Goal: Information Seeking & Learning: Learn about a topic

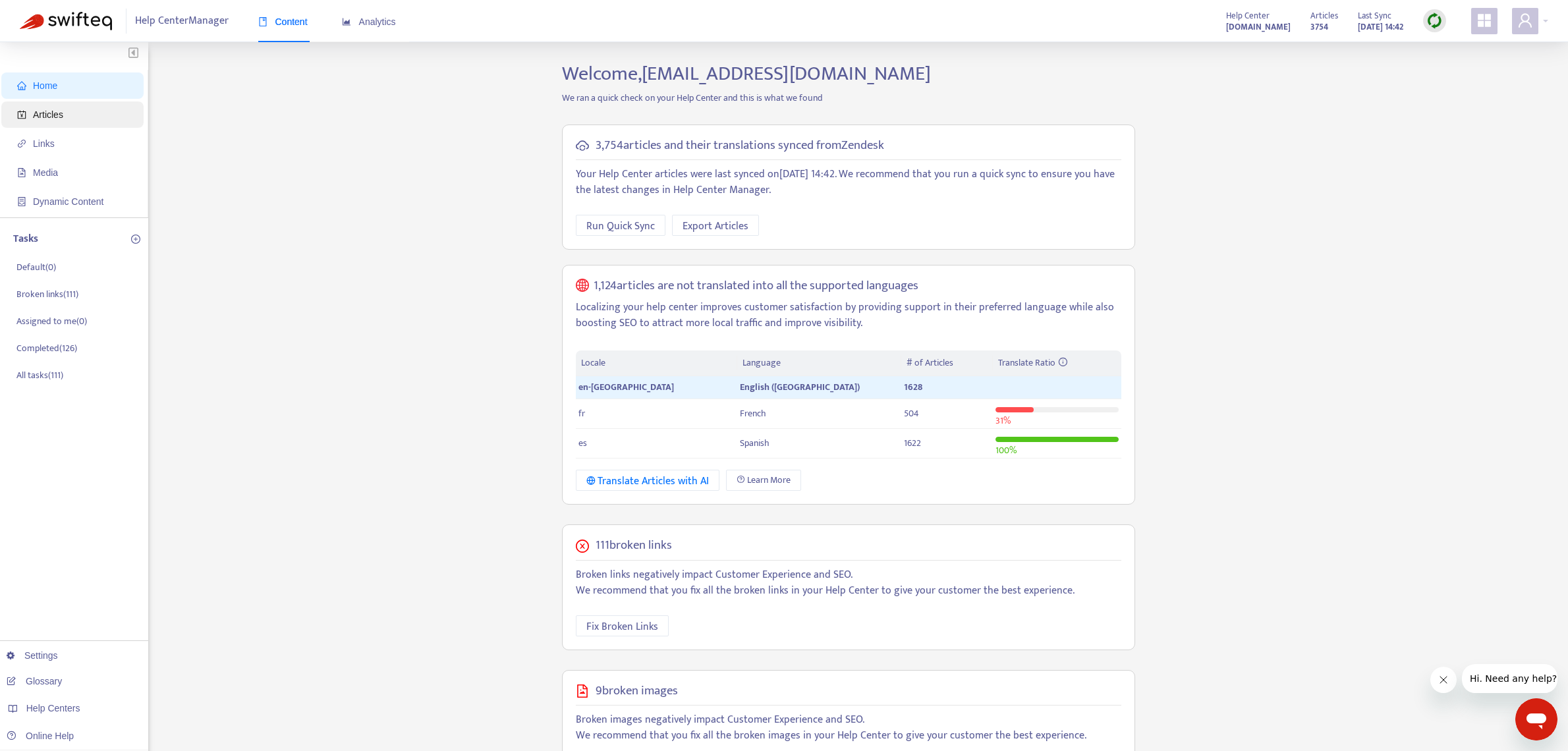
click at [63, 112] on span "Articles" at bounding box center [48, 115] width 30 height 11
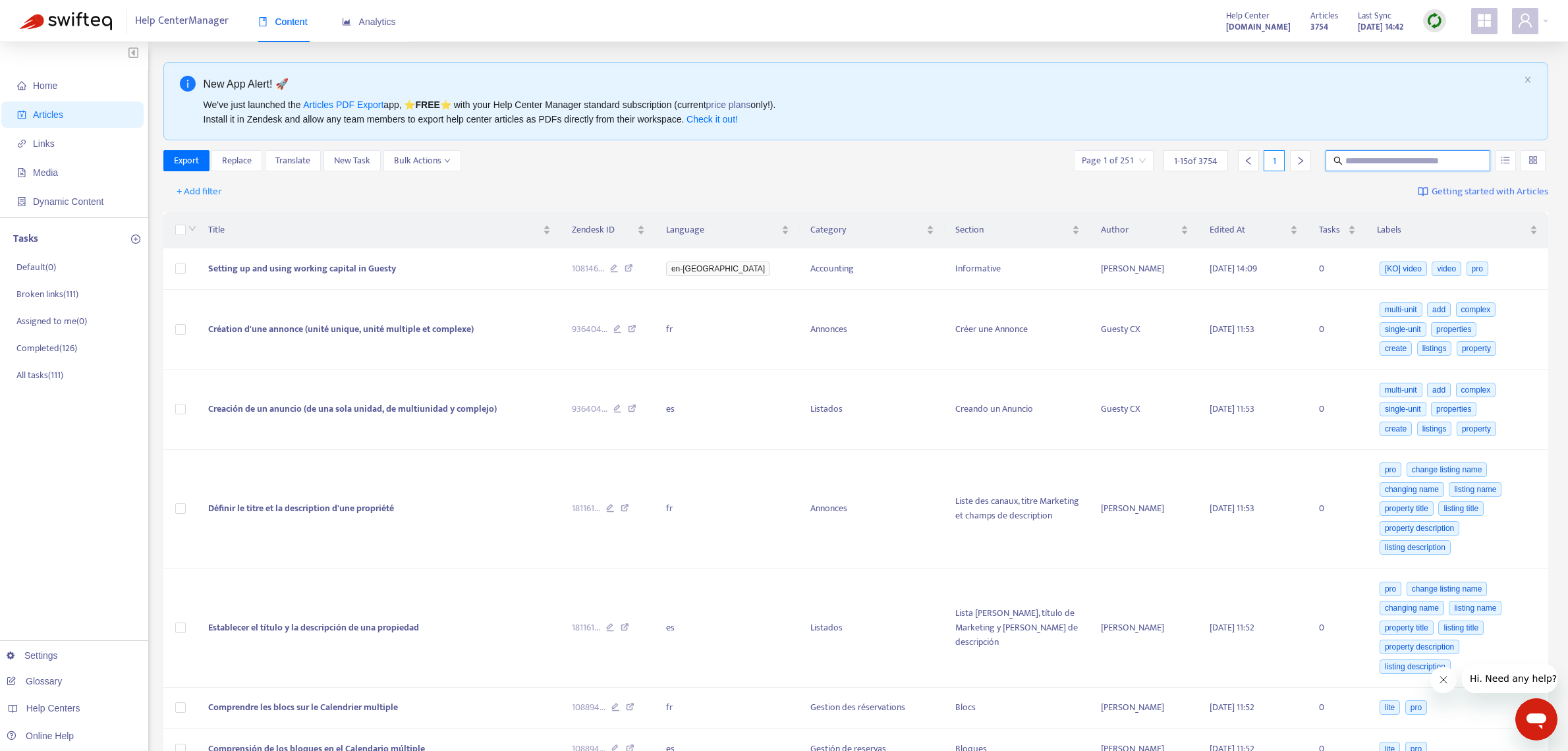
click at [1346, 158] on input "text" at bounding box center [1408, 160] width 126 height 14
type input "******"
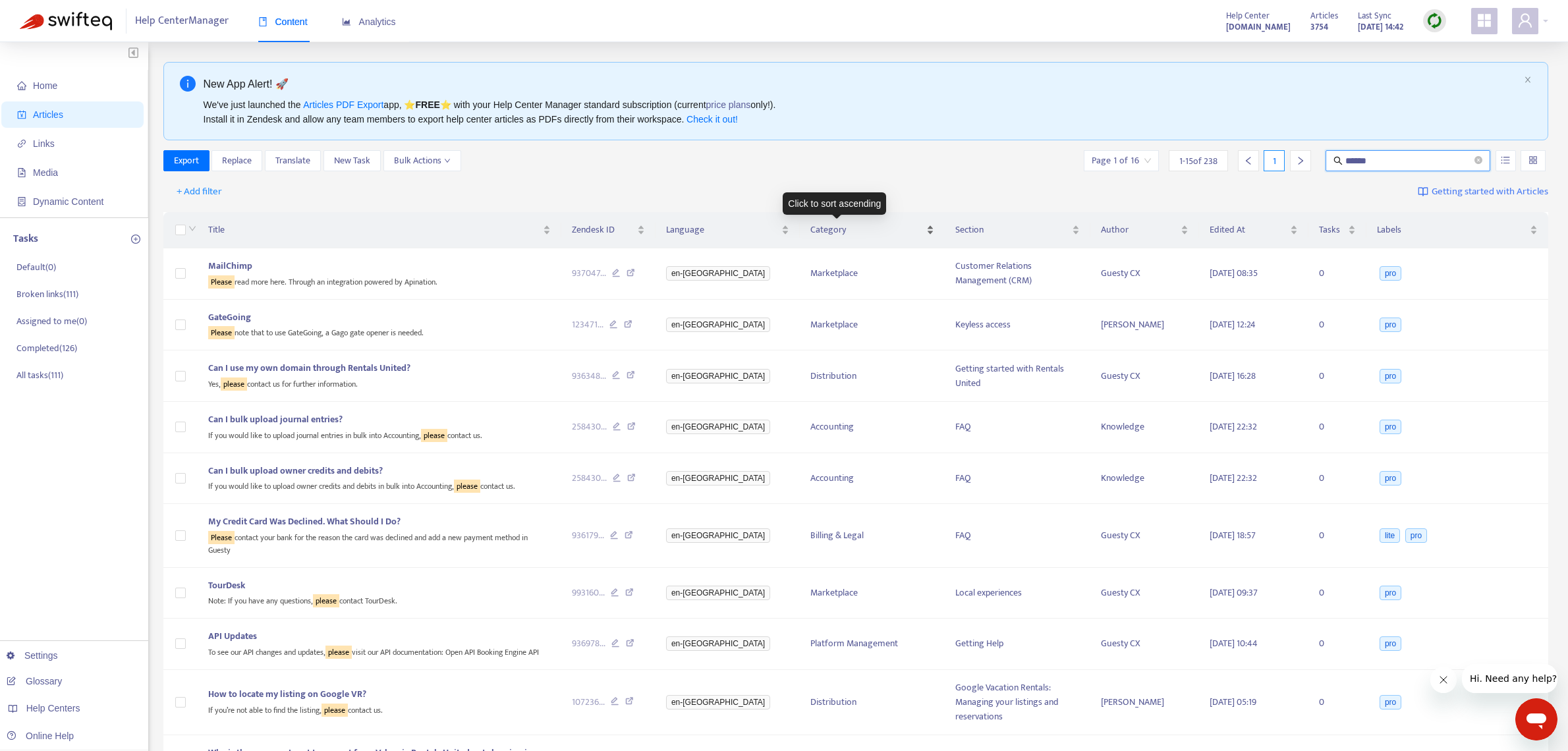
click at [900, 234] on div "Category" at bounding box center [872, 229] width 124 height 14
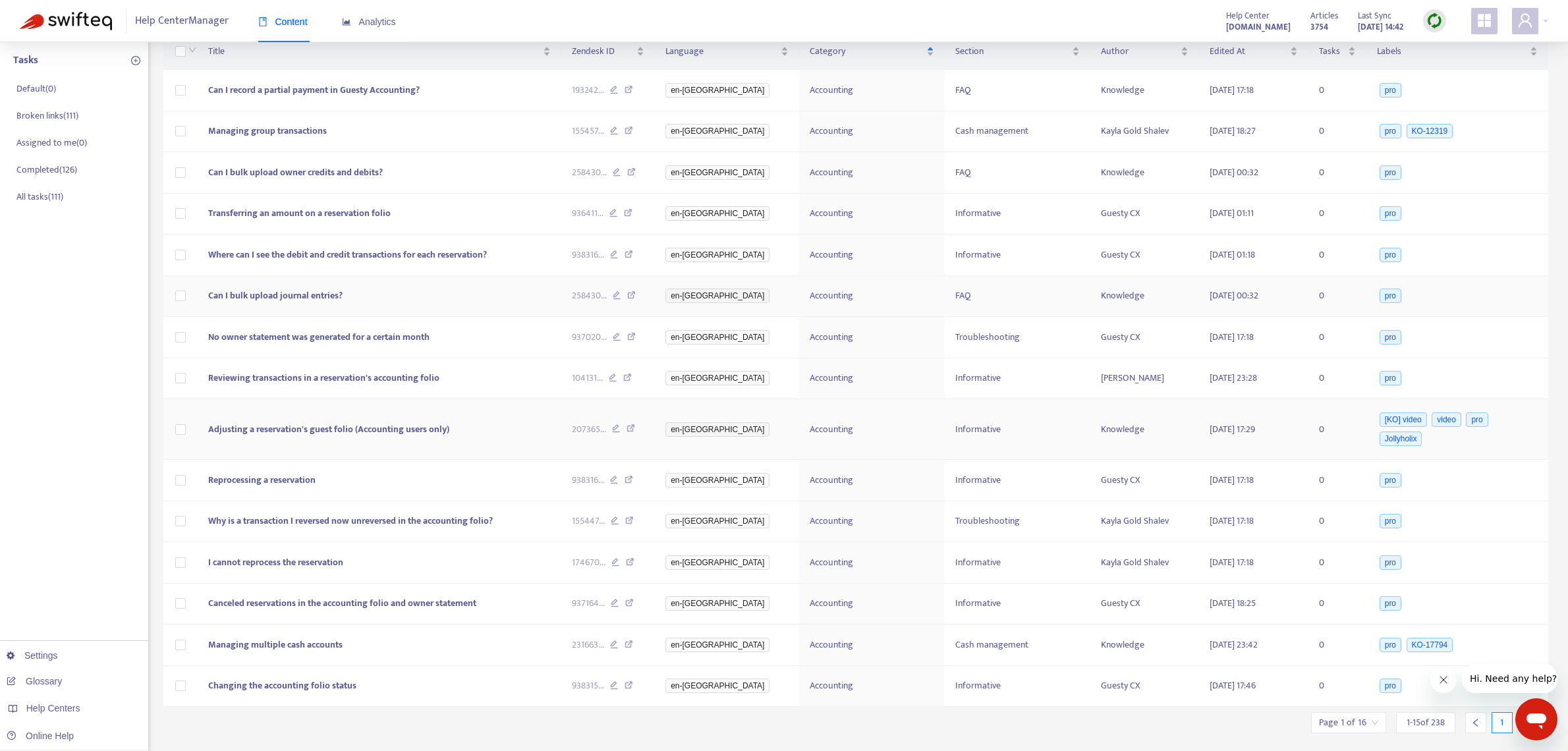
scroll to position [208, 0]
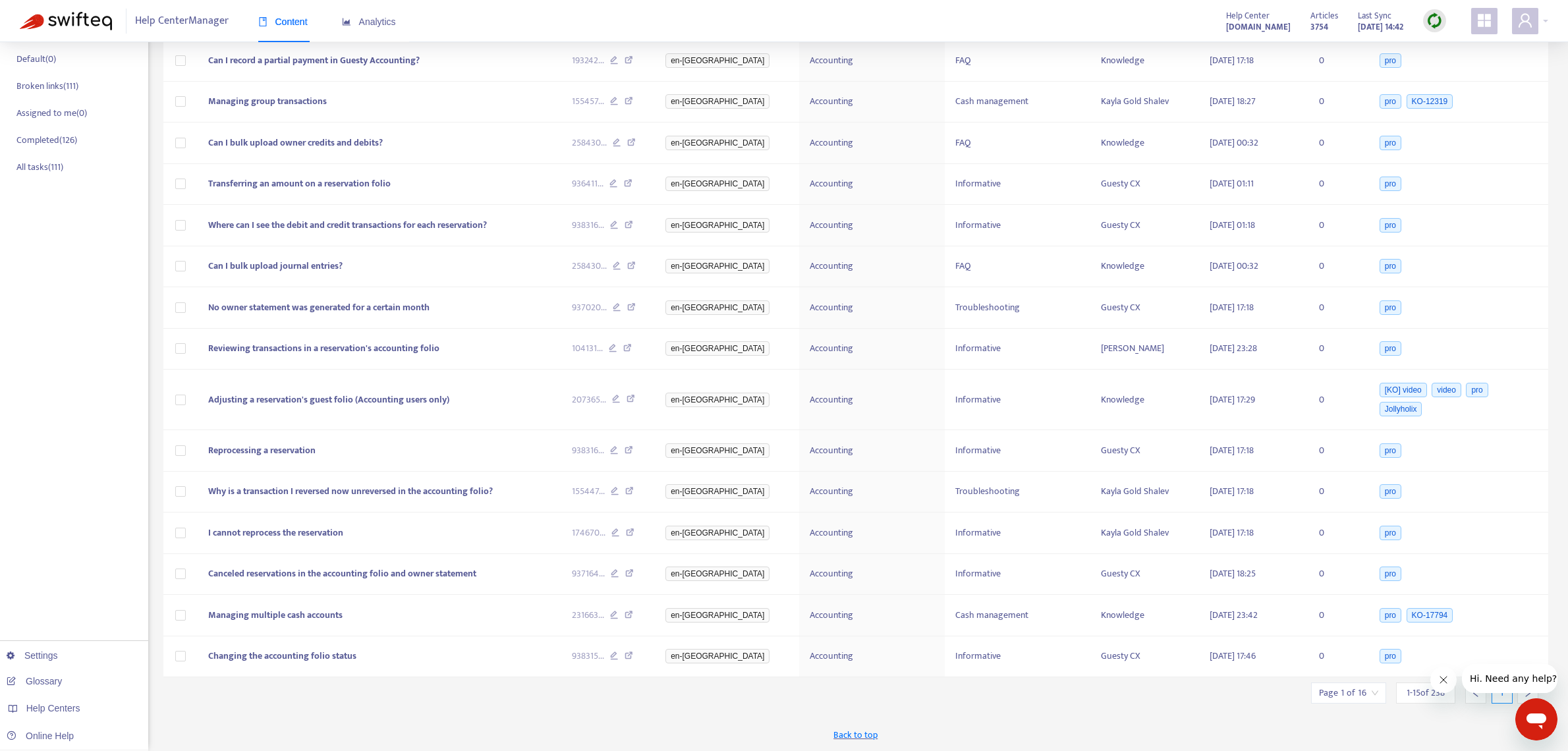
click at [1522, 699] on div at bounding box center [1527, 692] width 21 height 21
click at [1527, 697] on div at bounding box center [1527, 692] width 21 height 21
click at [1526, 697] on div at bounding box center [1527, 692] width 21 height 21
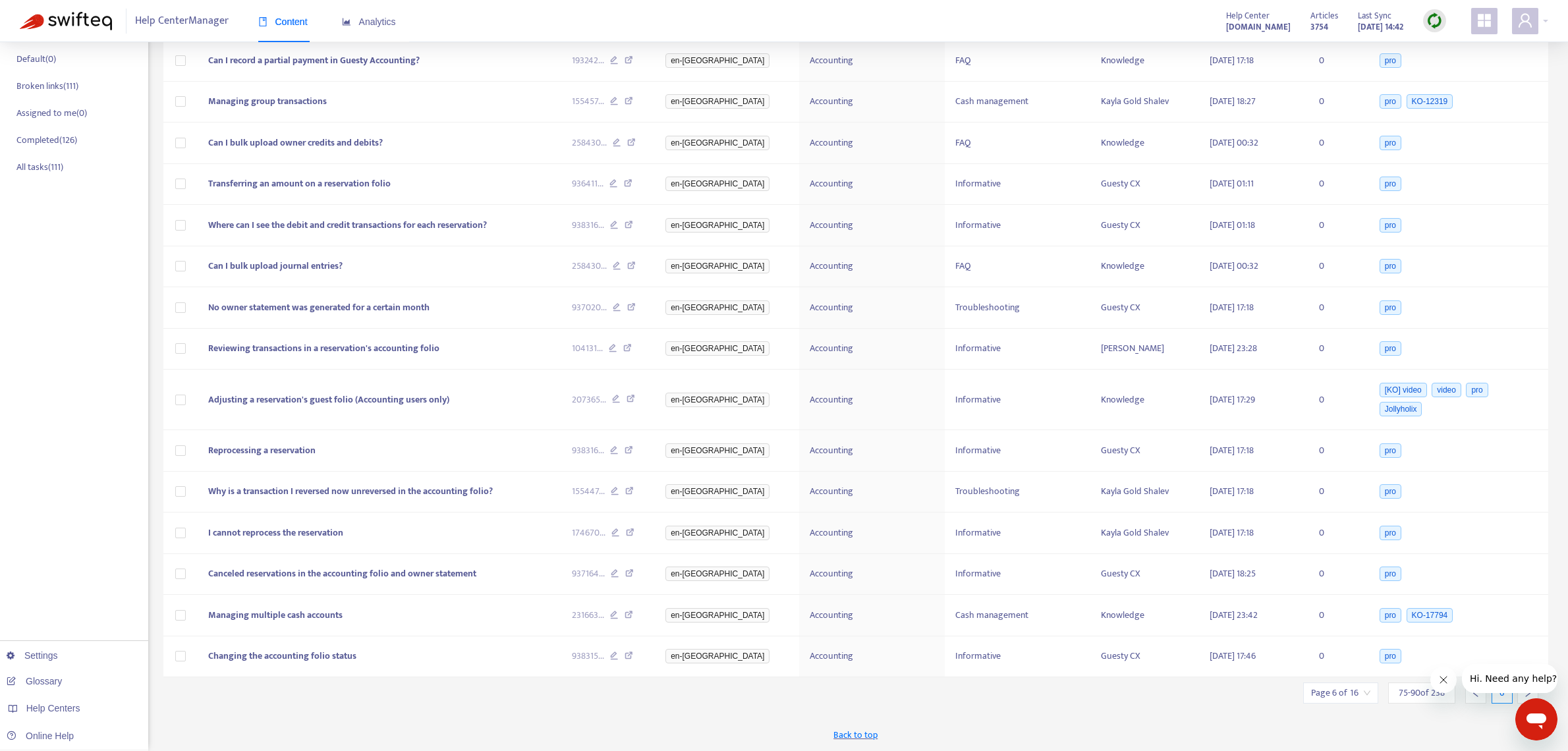
click at [1526, 697] on div at bounding box center [1527, 692] width 21 height 21
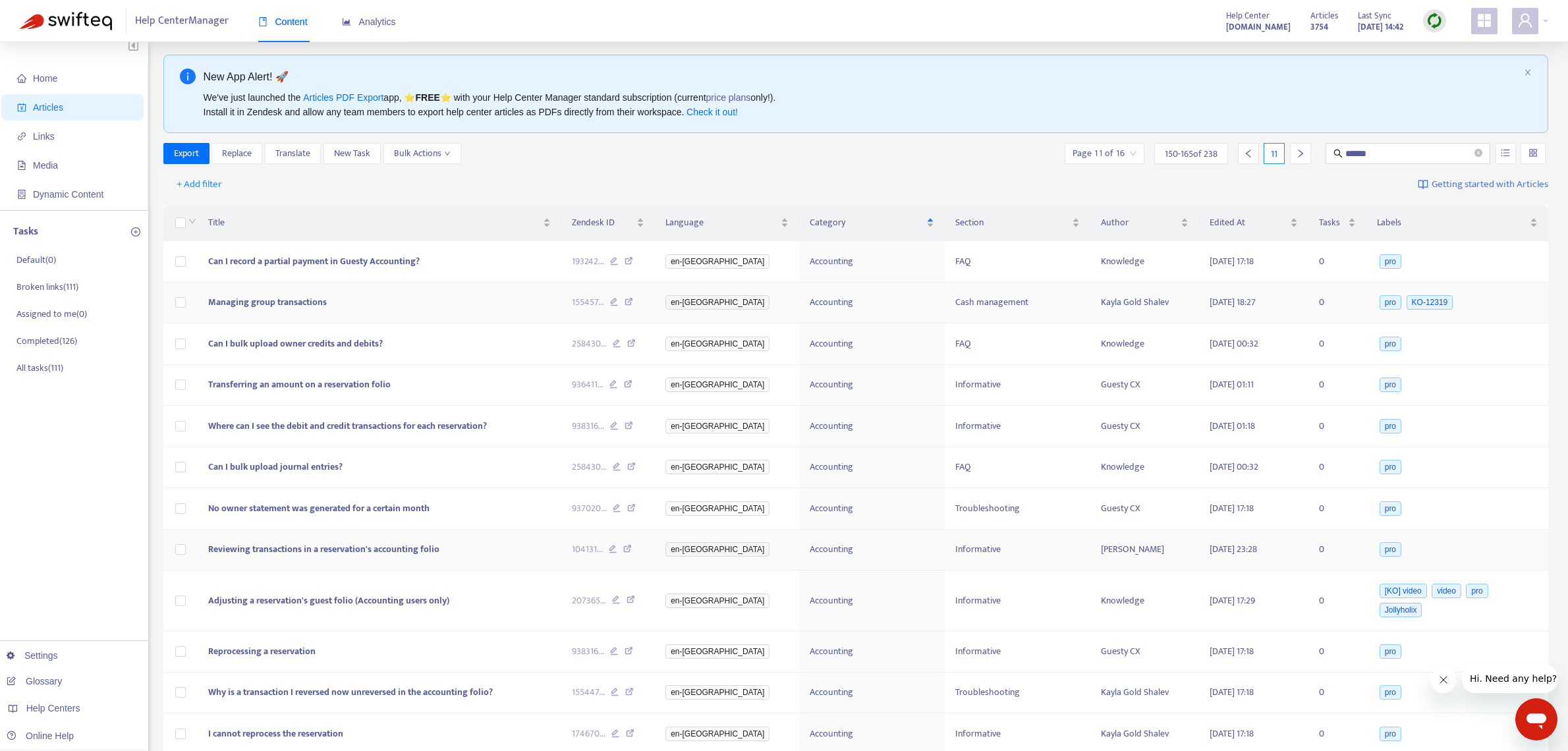
scroll to position [0, 0]
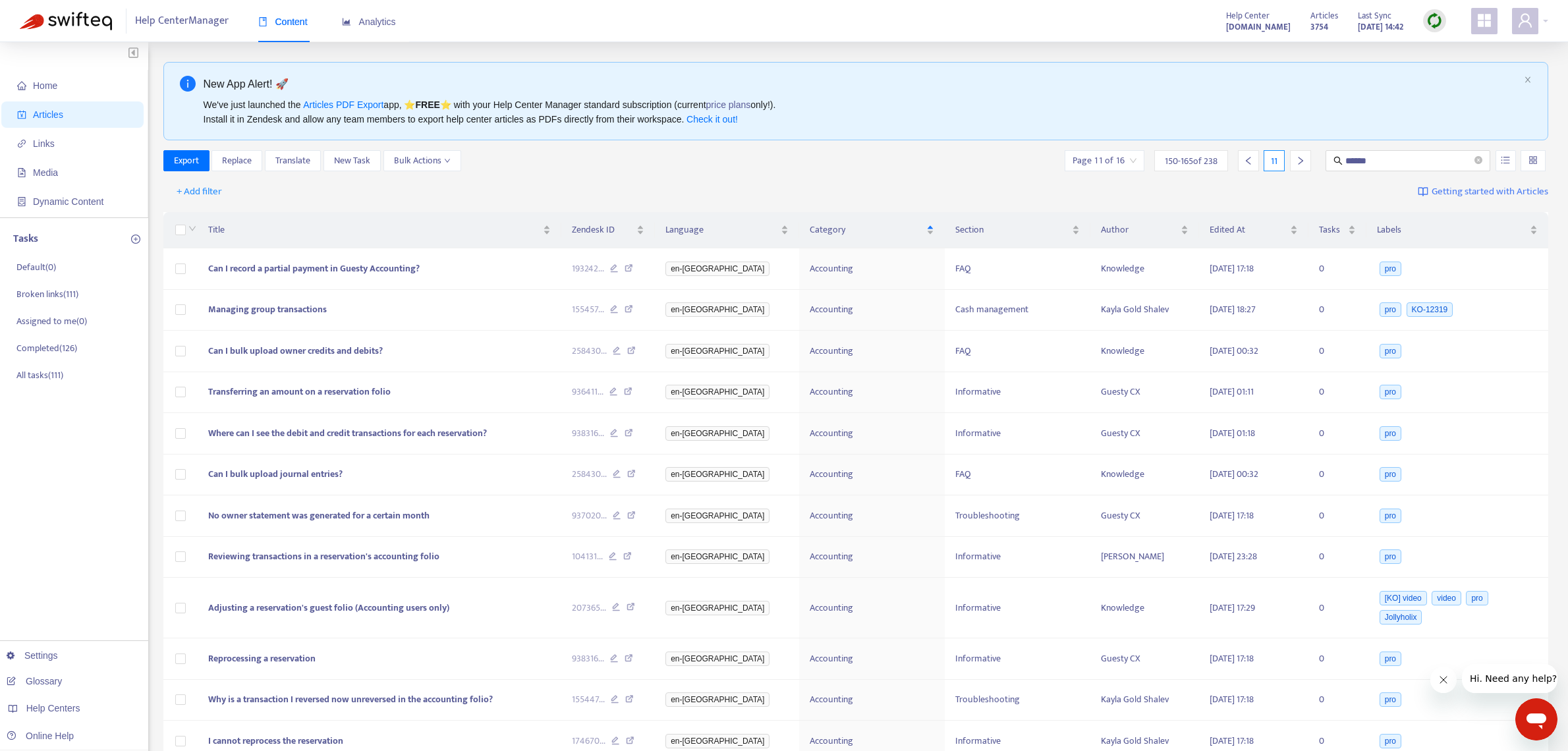
click at [1299, 164] on icon "right" at bounding box center [1301, 161] width 9 height 9
click at [1101, 160] on input "search" at bounding box center [1104, 160] width 64 height 20
click at [1116, 192] on span "Jump to Page" at bounding box center [1104, 197] width 57 height 11
click at [822, 178] on div "+ Add filter Getting started with Articles" at bounding box center [856, 192] width 1385 height 31
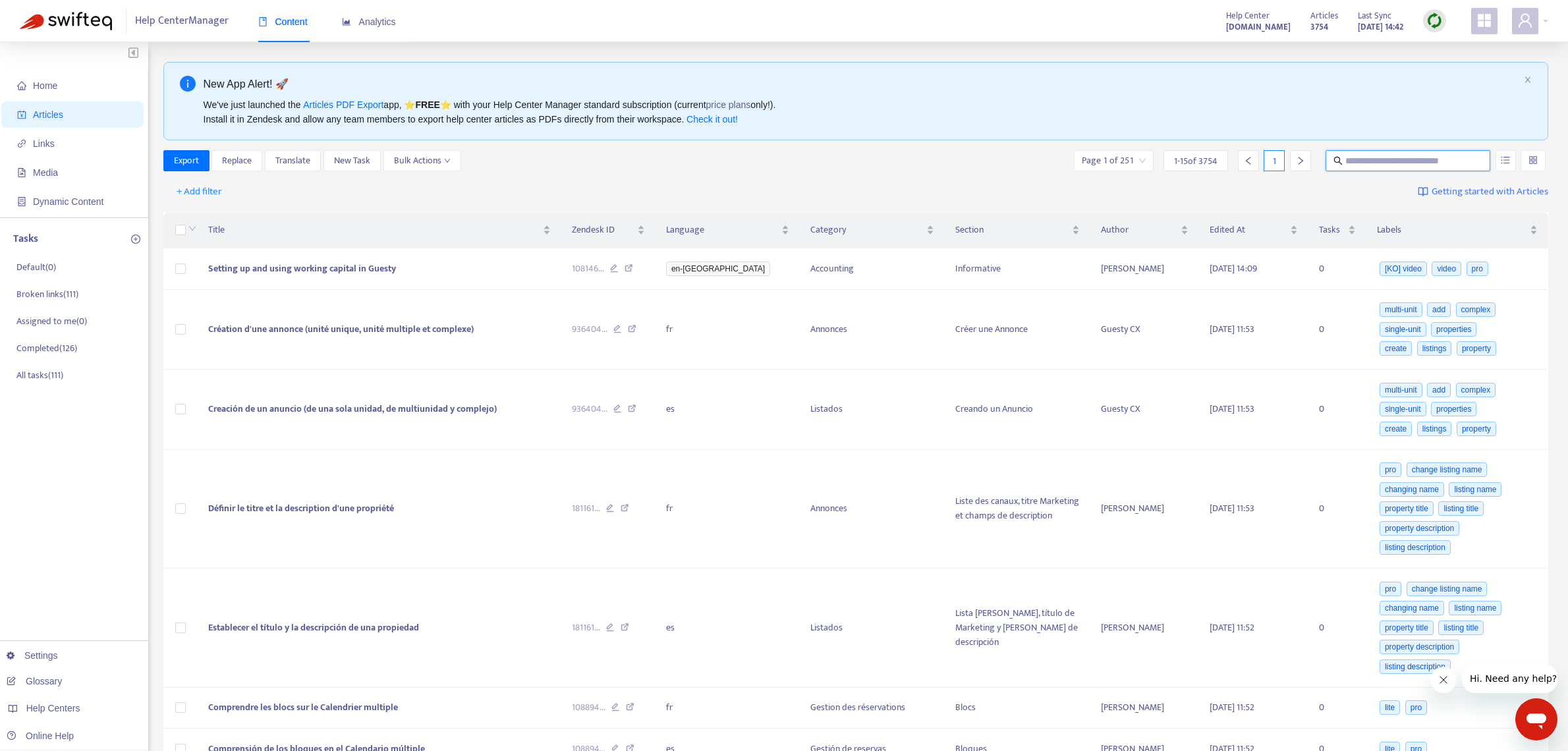
click at [1358, 159] on input "text" at bounding box center [1408, 160] width 126 height 14
type input "******"
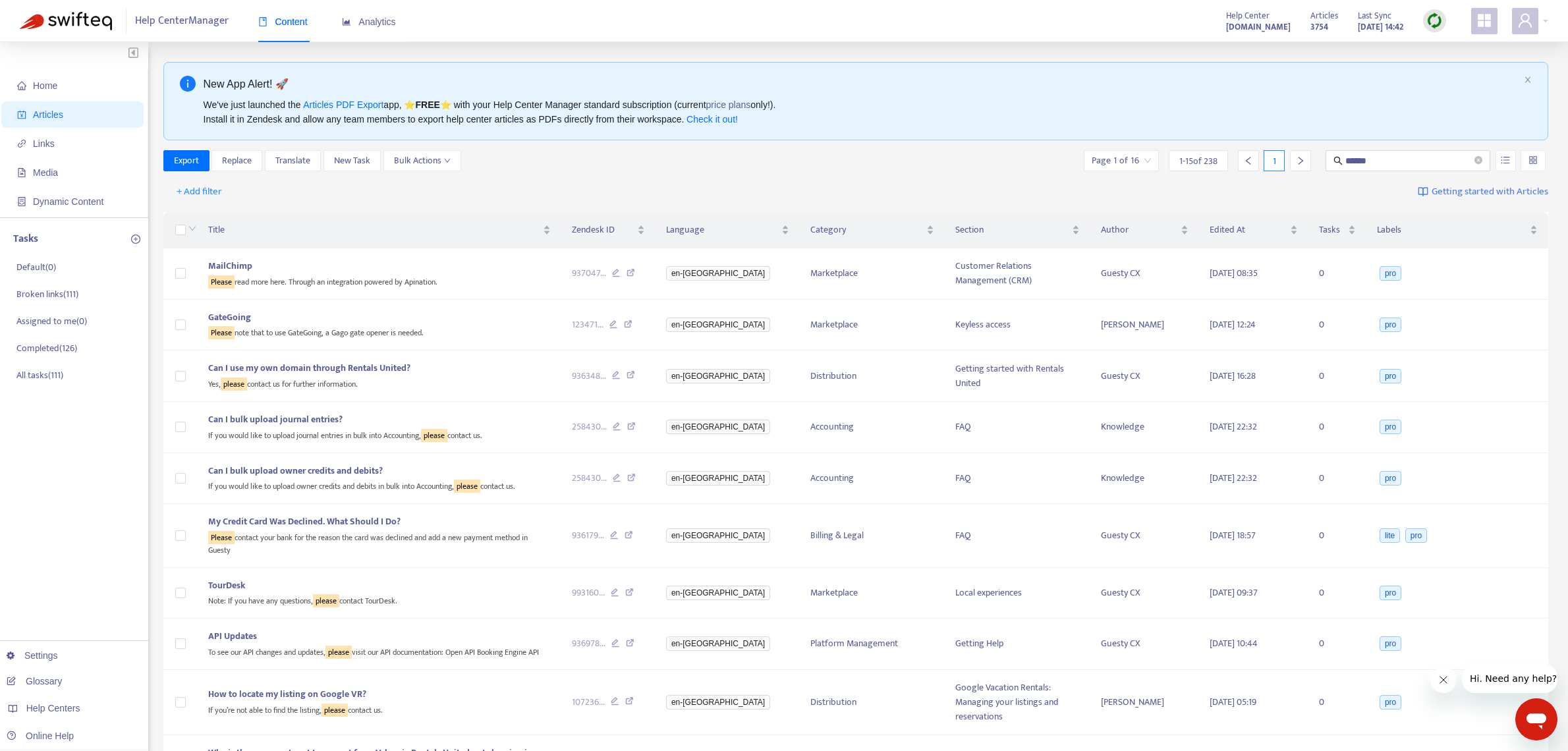
click at [1300, 166] on div at bounding box center [1300, 160] width 21 height 21
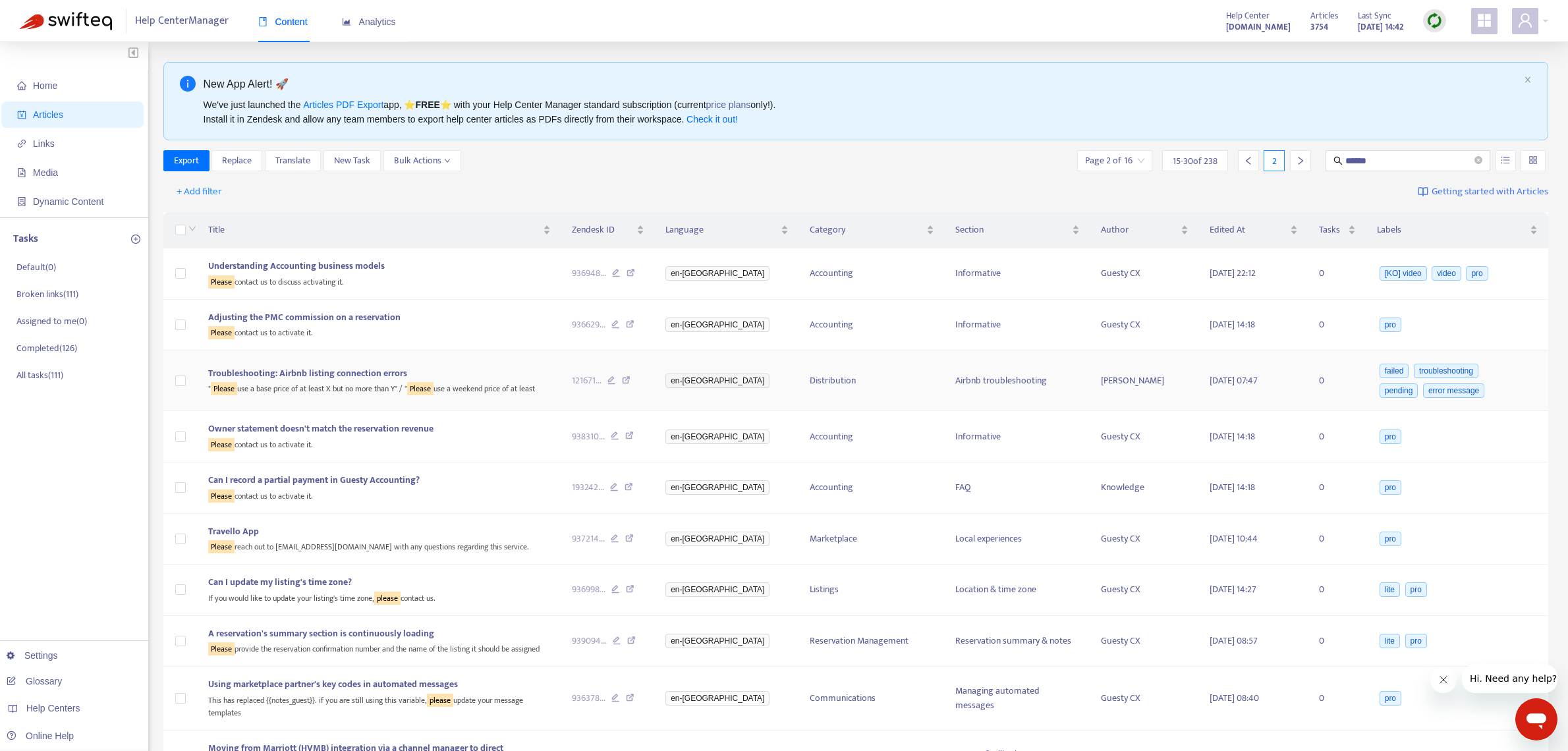
click at [630, 384] on icon at bounding box center [626, 382] width 9 height 12
click at [1302, 161] on icon "right" at bounding box center [1300, 161] width 5 height 8
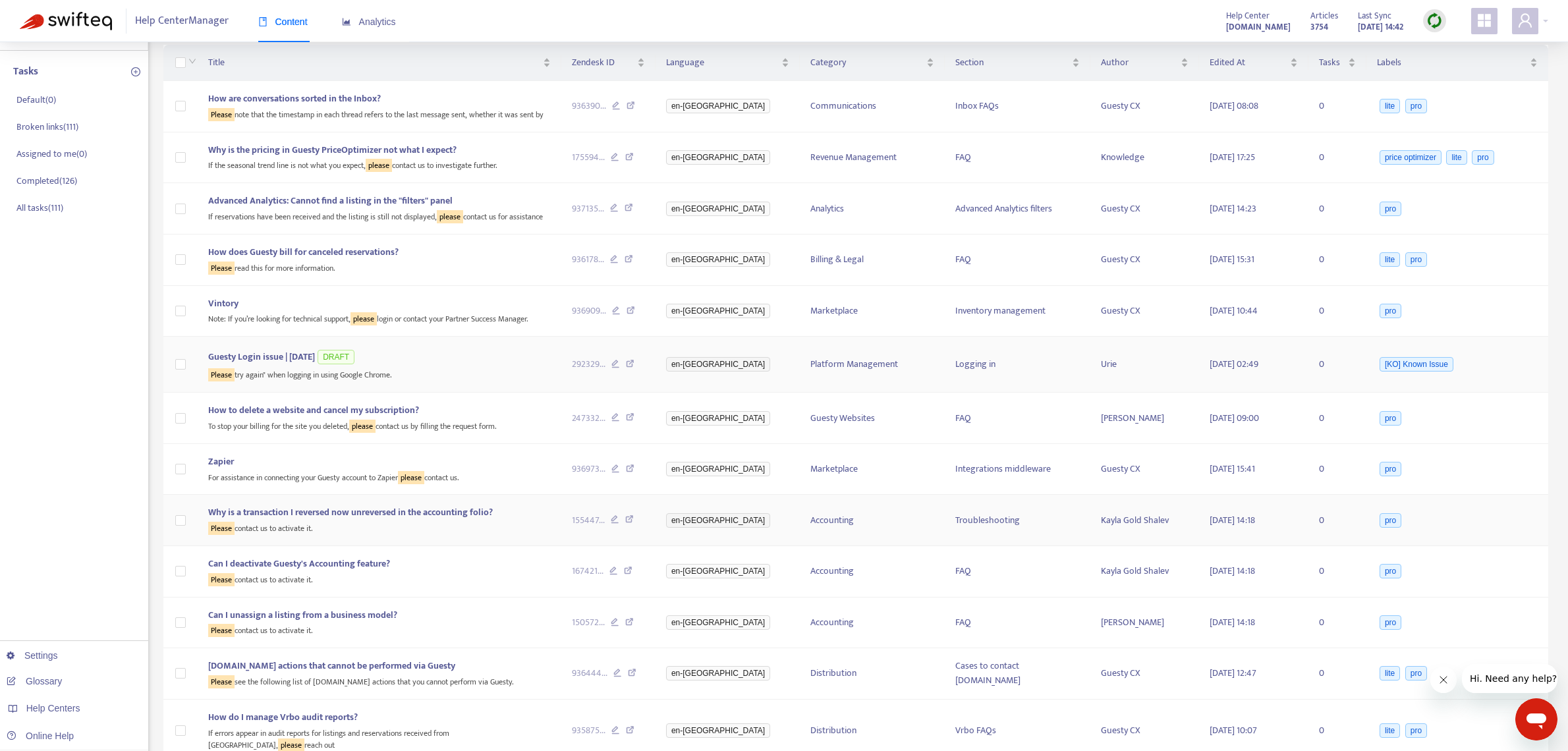
scroll to position [343, 0]
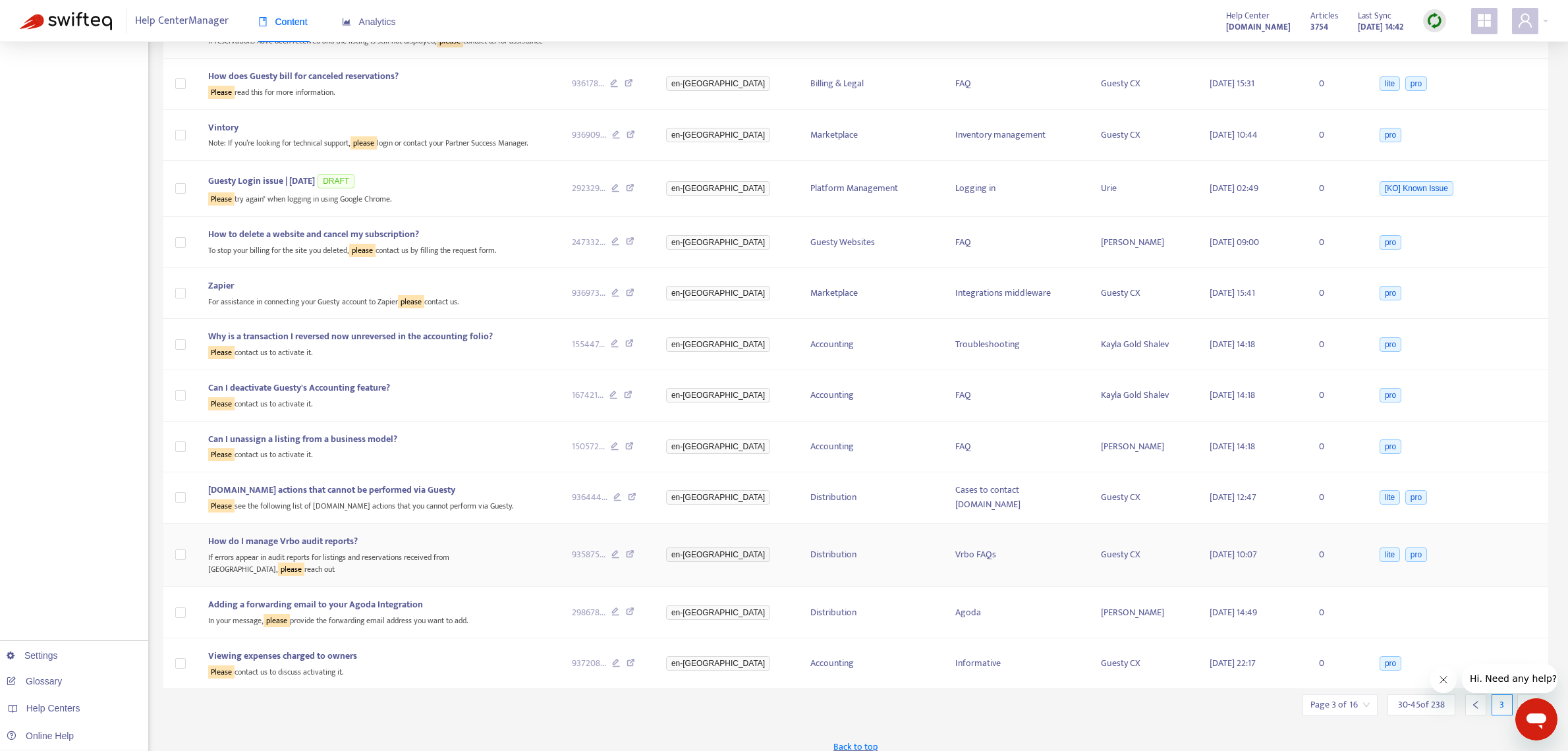
click at [634, 550] on icon at bounding box center [630, 556] width 9 height 12
click at [636, 499] on icon at bounding box center [632, 499] width 9 height 12
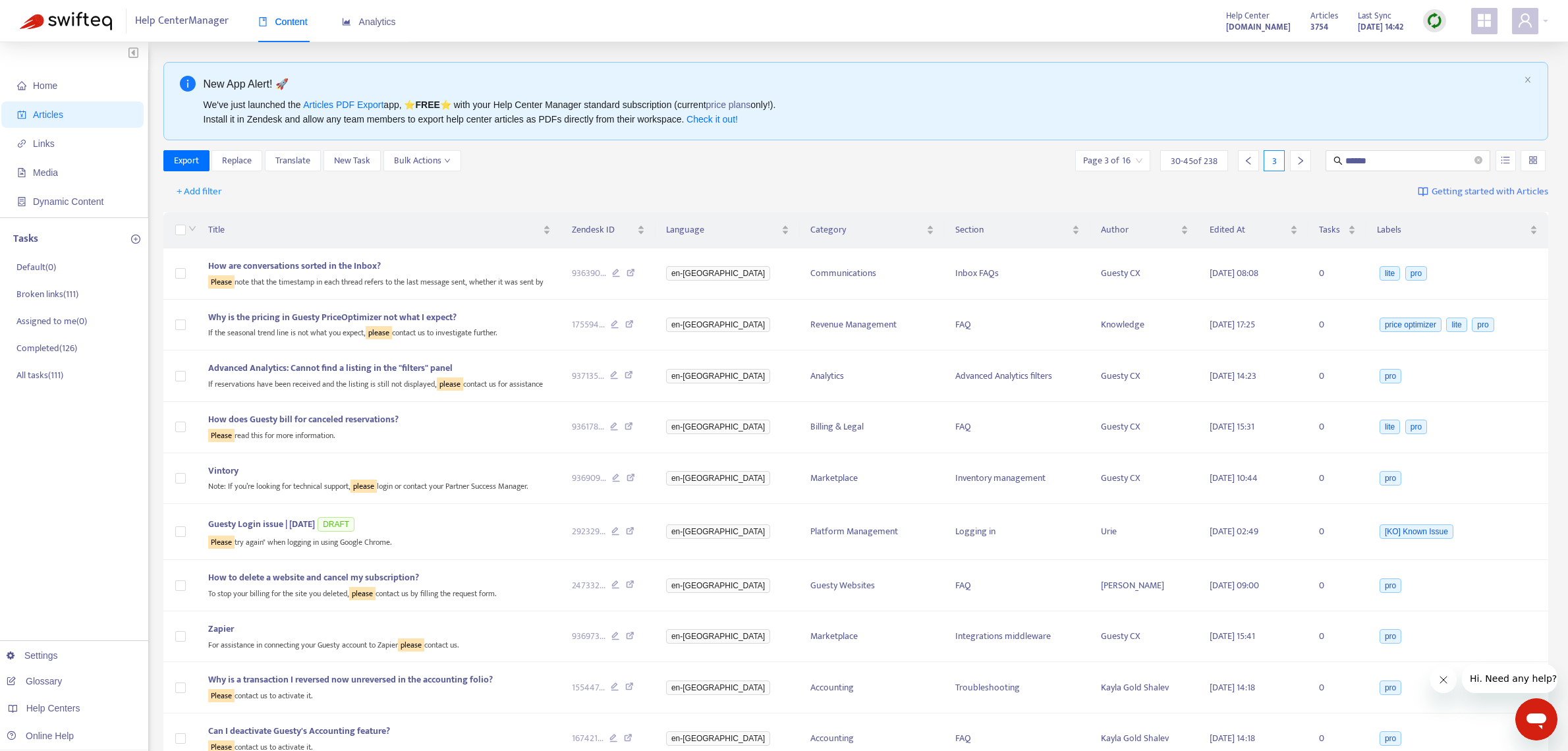
click at [1303, 159] on icon "right" at bounding box center [1301, 161] width 9 height 9
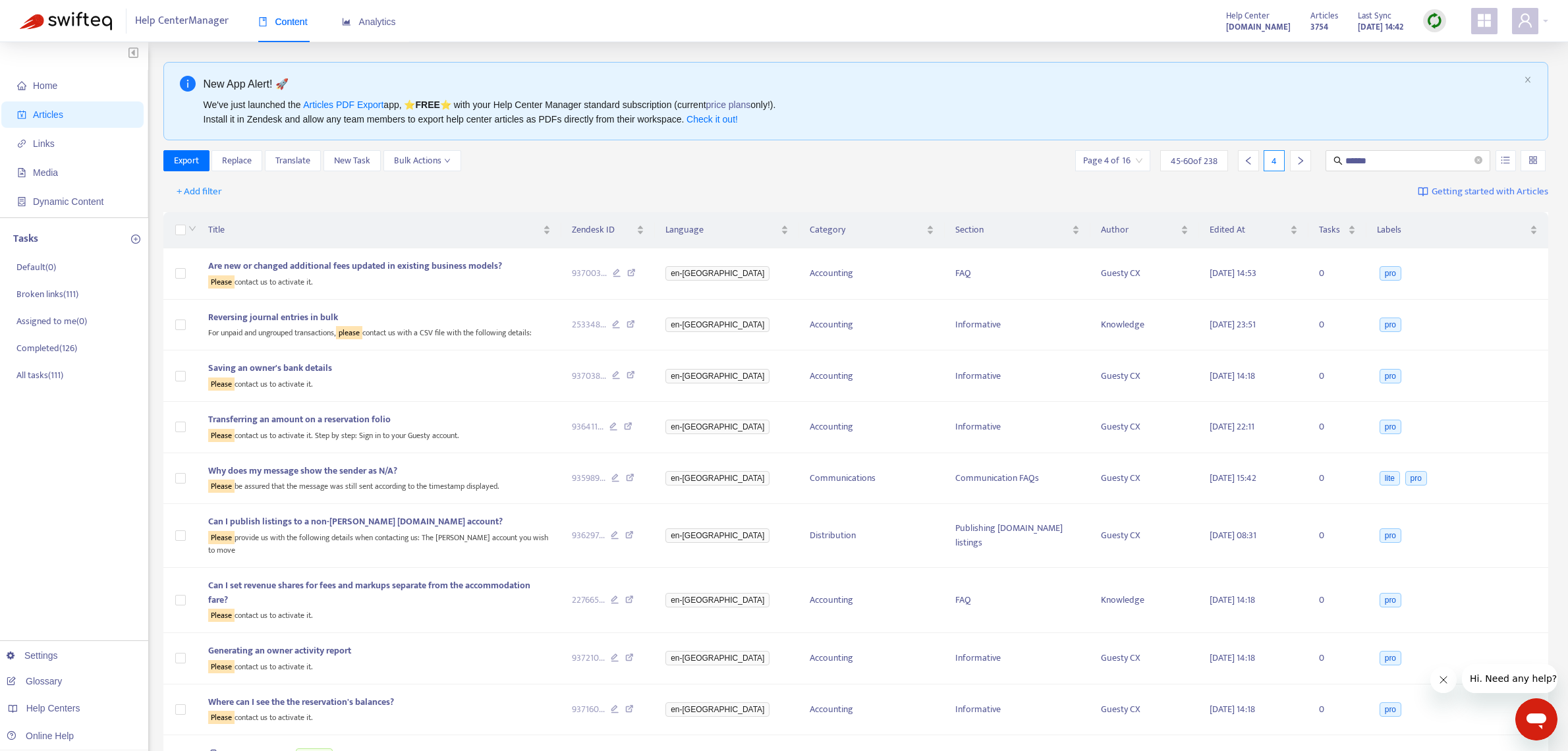
click at [1296, 164] on icon "right" at bounding box center [1301, 161] width 9 height 9
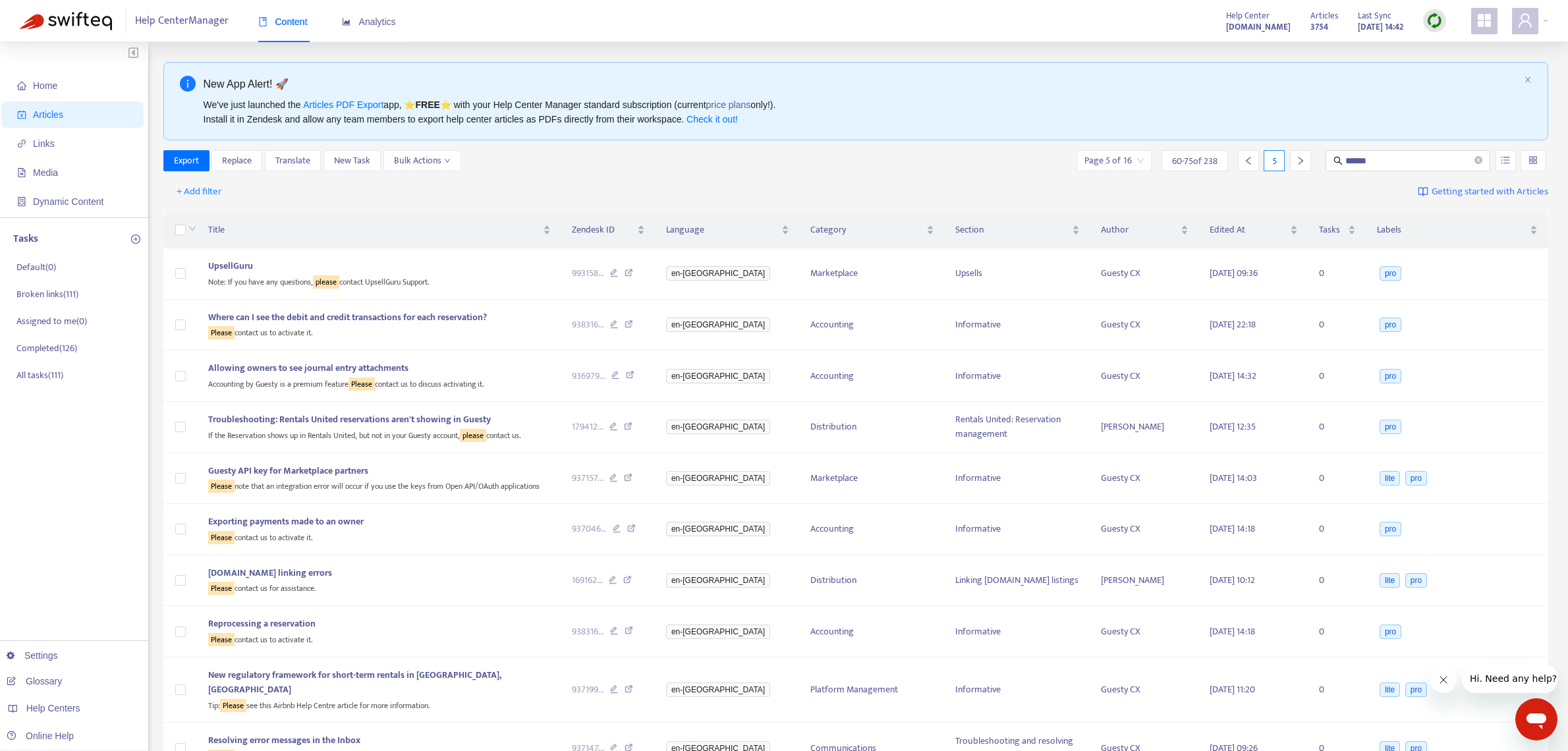
click at [1302, 162] on icon "right" at bounding box center [1300, 161] width 5 height 8
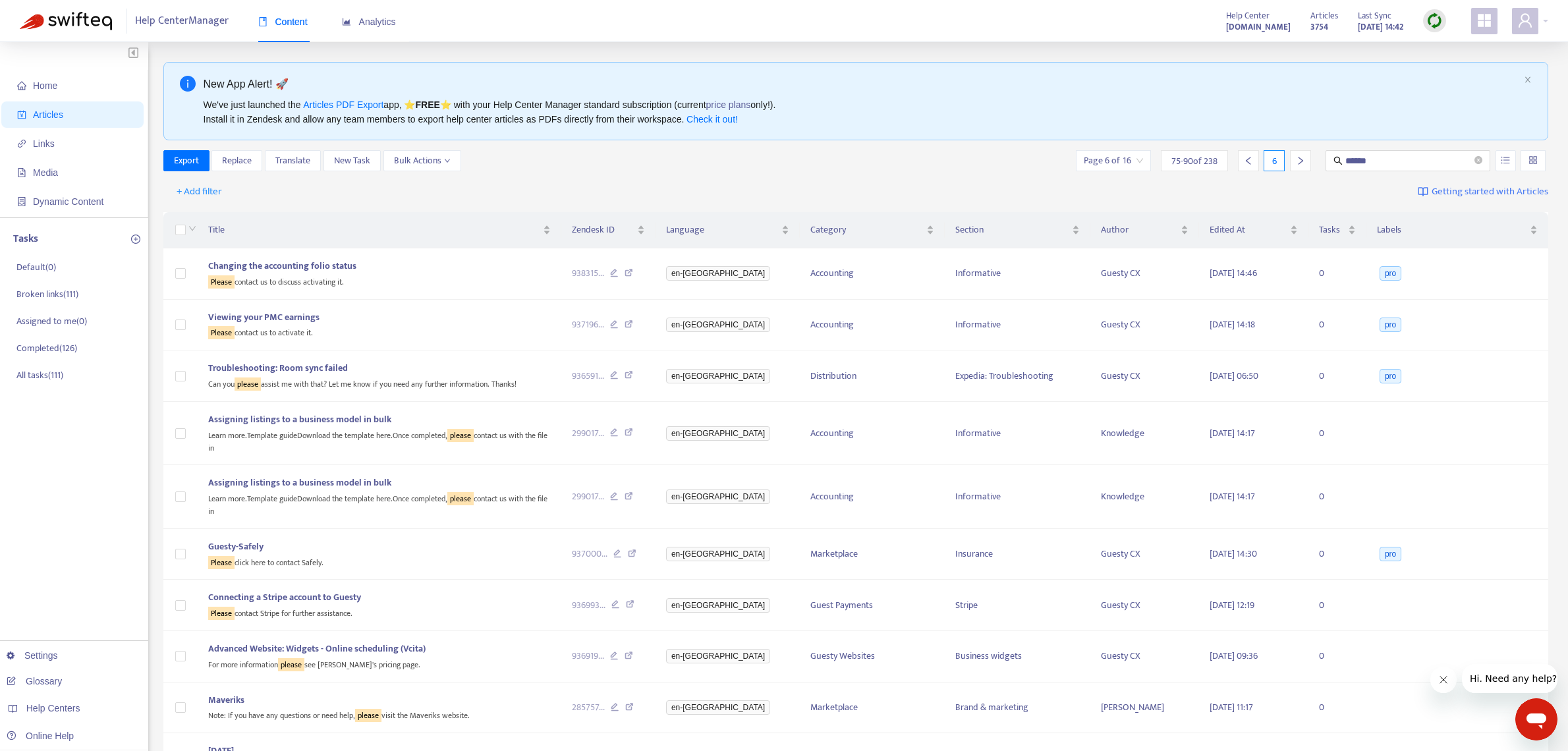
click at [1298, 159] on icon "right" at bounding box center [1301, 161] width 9 height 9
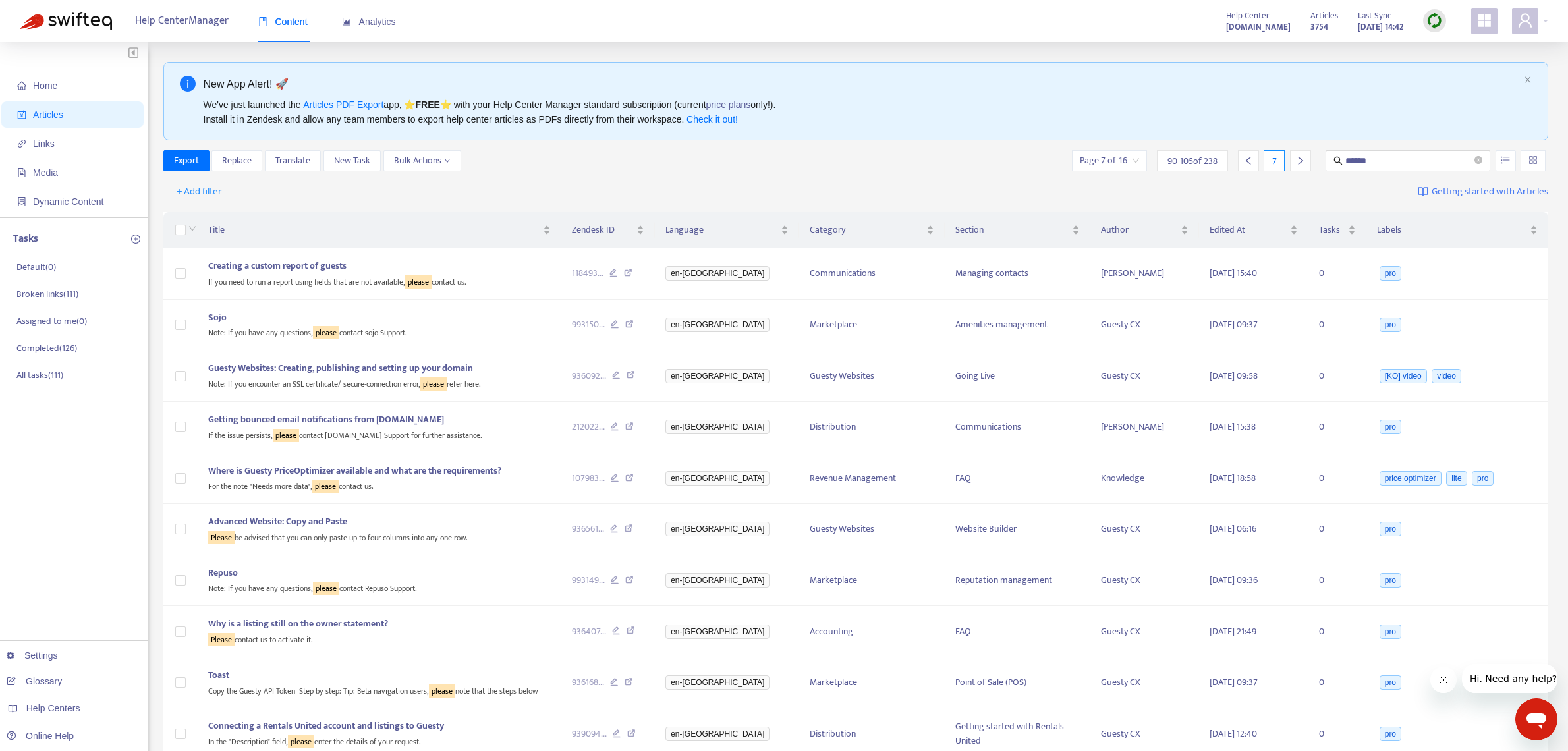
click at [1306, 163] on div at bounding box center [1300, 160] width 21 height 21
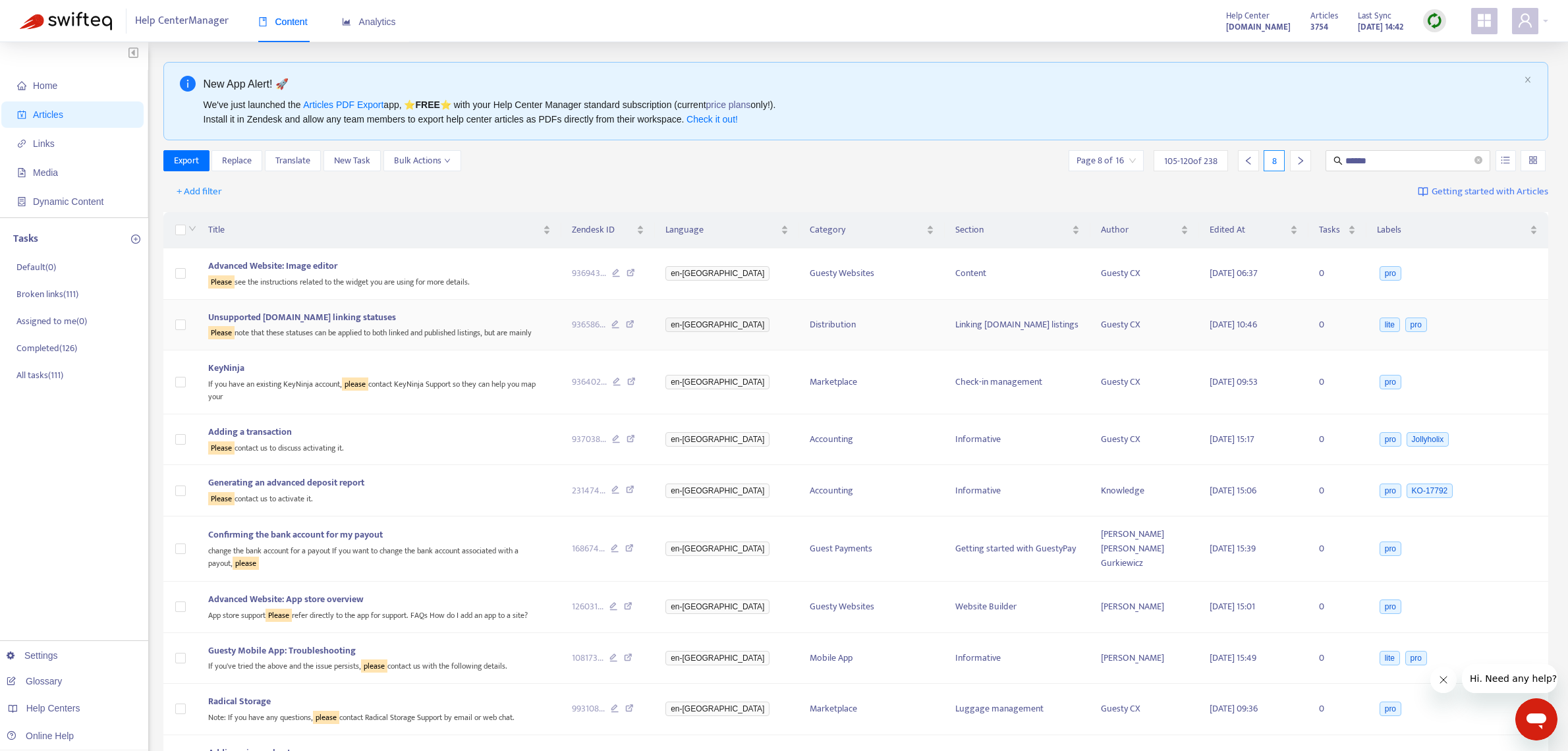
click at [634, 324] on icon at bounding box center [630, 326] width 9 height 12
click at [1298, 160] on icon "right" at bounding box center [1301, 161] width 9 height 9
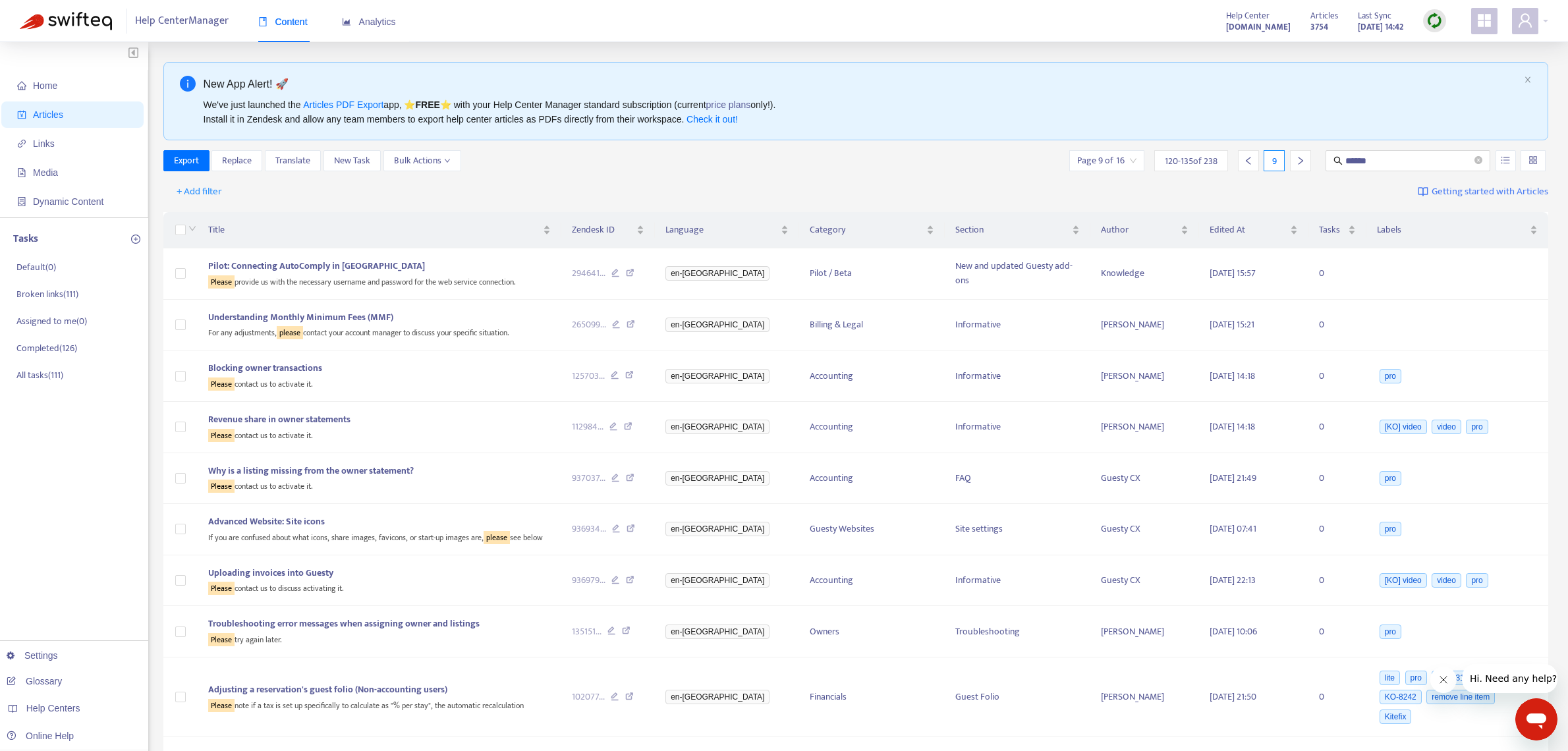
click at [1306, 165] on div at bounding box center [1300, 160] width 21 height 21
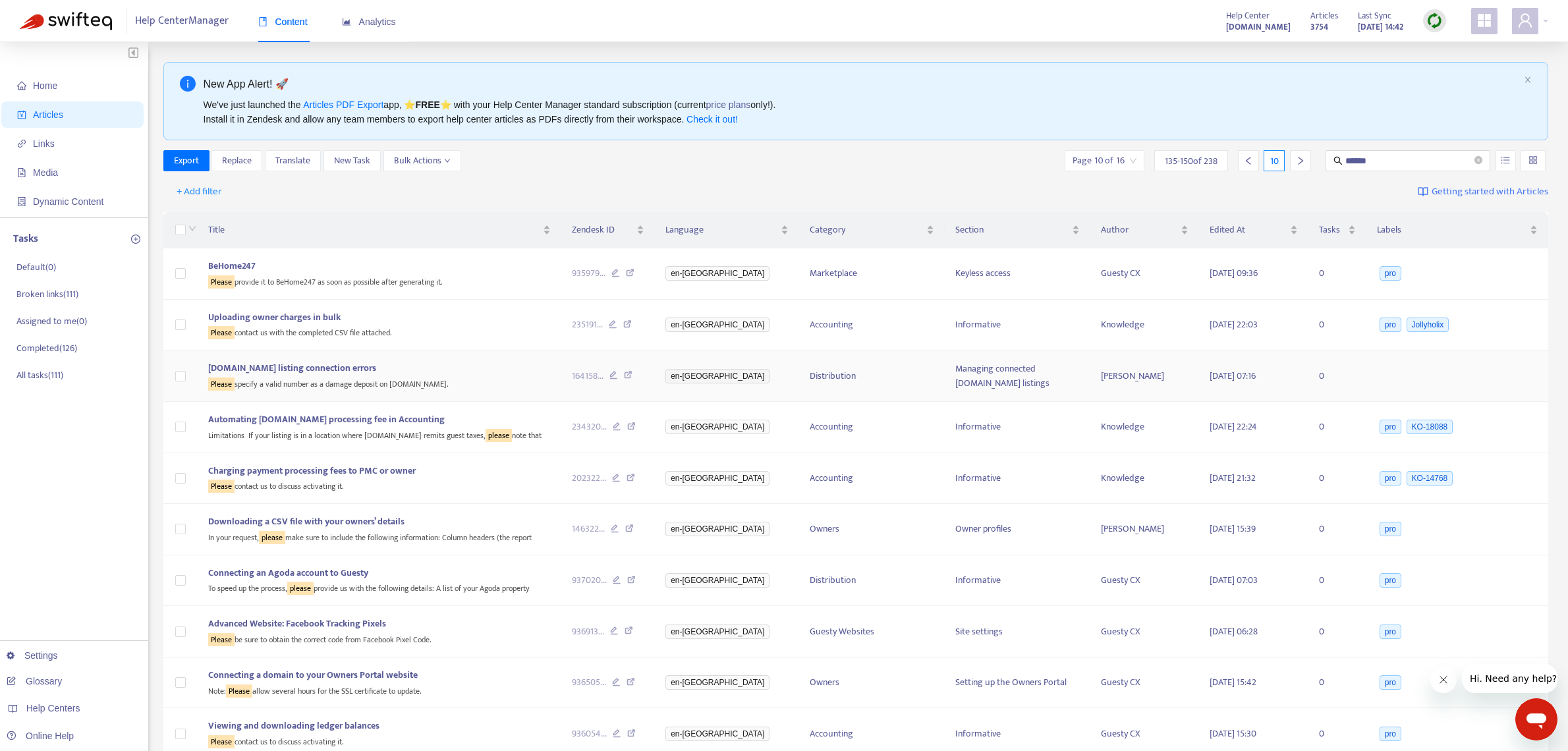
click at [632, 374] on icon at bounding box center [628, 377] width 9 height 12
click at [1312, 160] on div "Page 10 of 16 135 - 150 of 238 10" at bounding box center [1193, 160] width 256 height 21
click at [1300, 162] on icon "right" at bounding box center [1301, 161] width 9 height 9
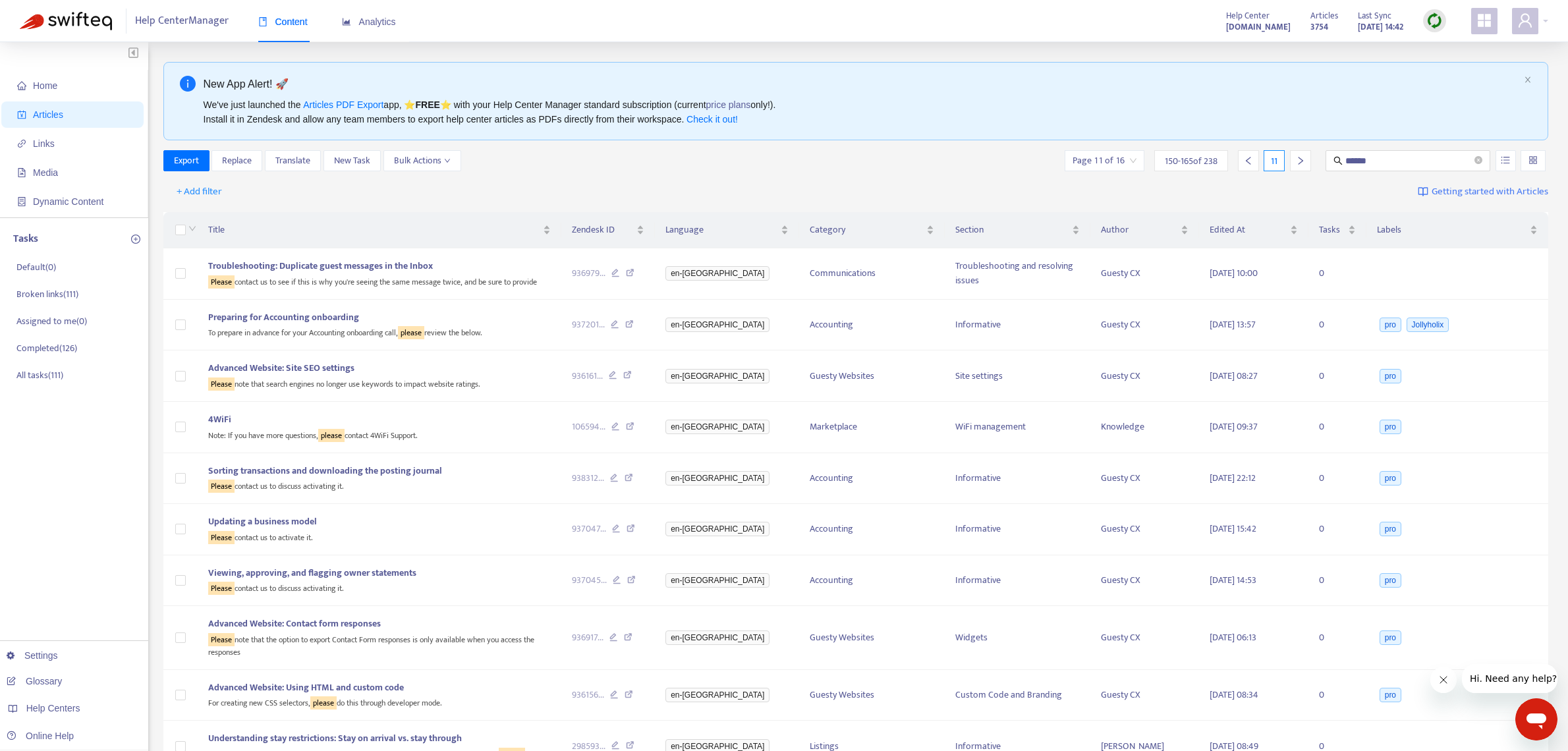
click at [1308, 166] on div at bounding box center [1300, 160] width 21 height 21
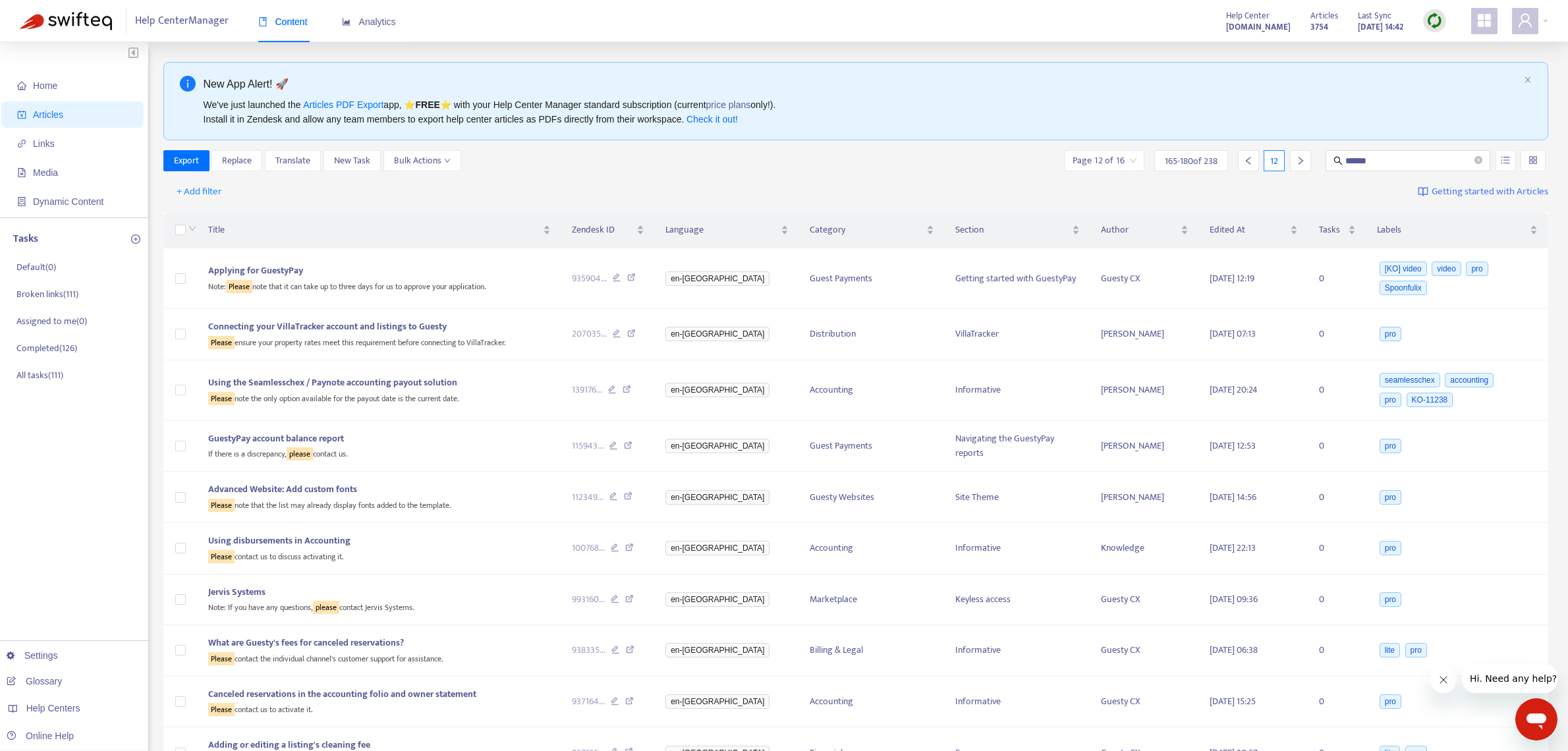
click at [1299, 164] on icon "right" at bounding box center [1301, 161] width 9 height 9
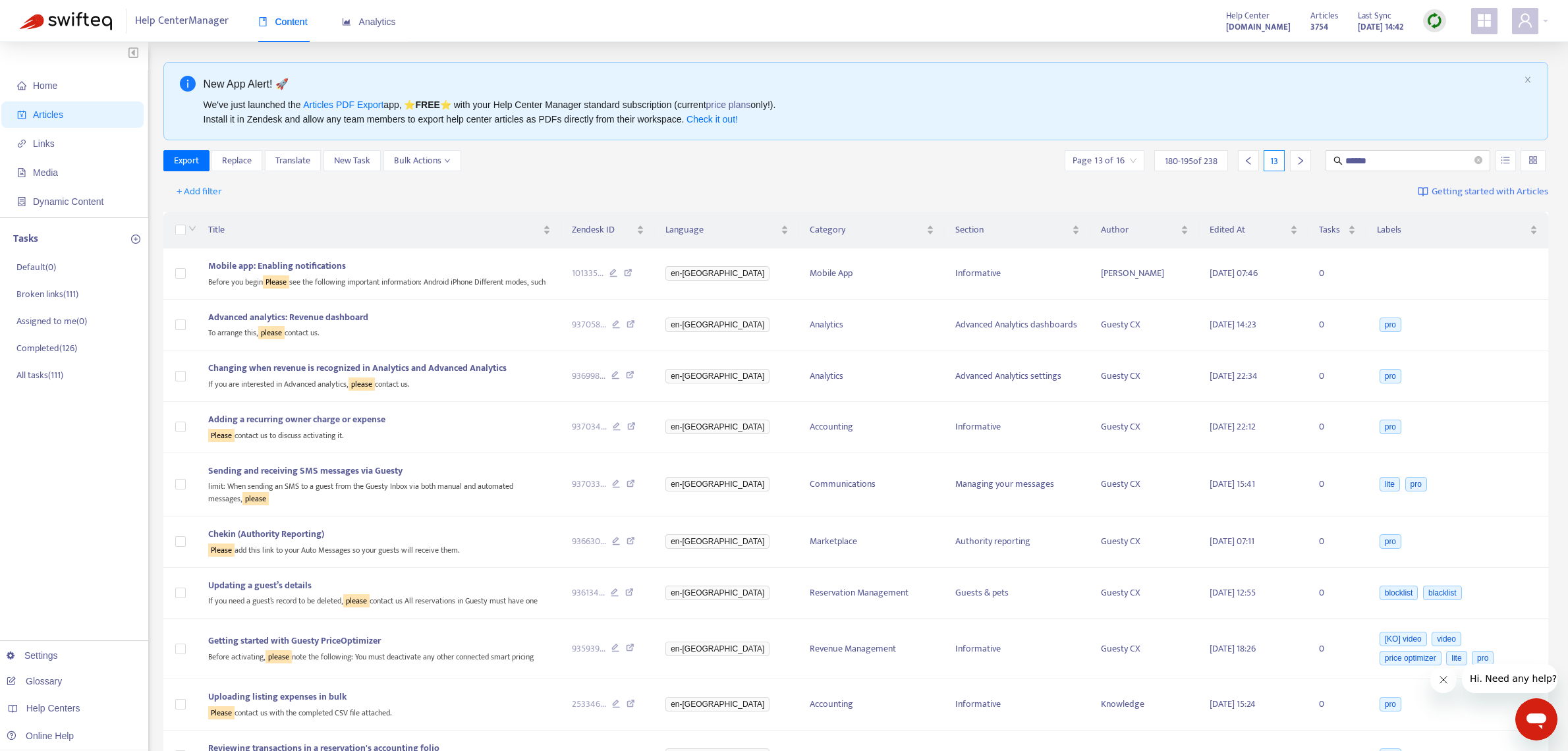
click at [1306, 165] on div at bounding box center [1300, 160] width 21 height 21
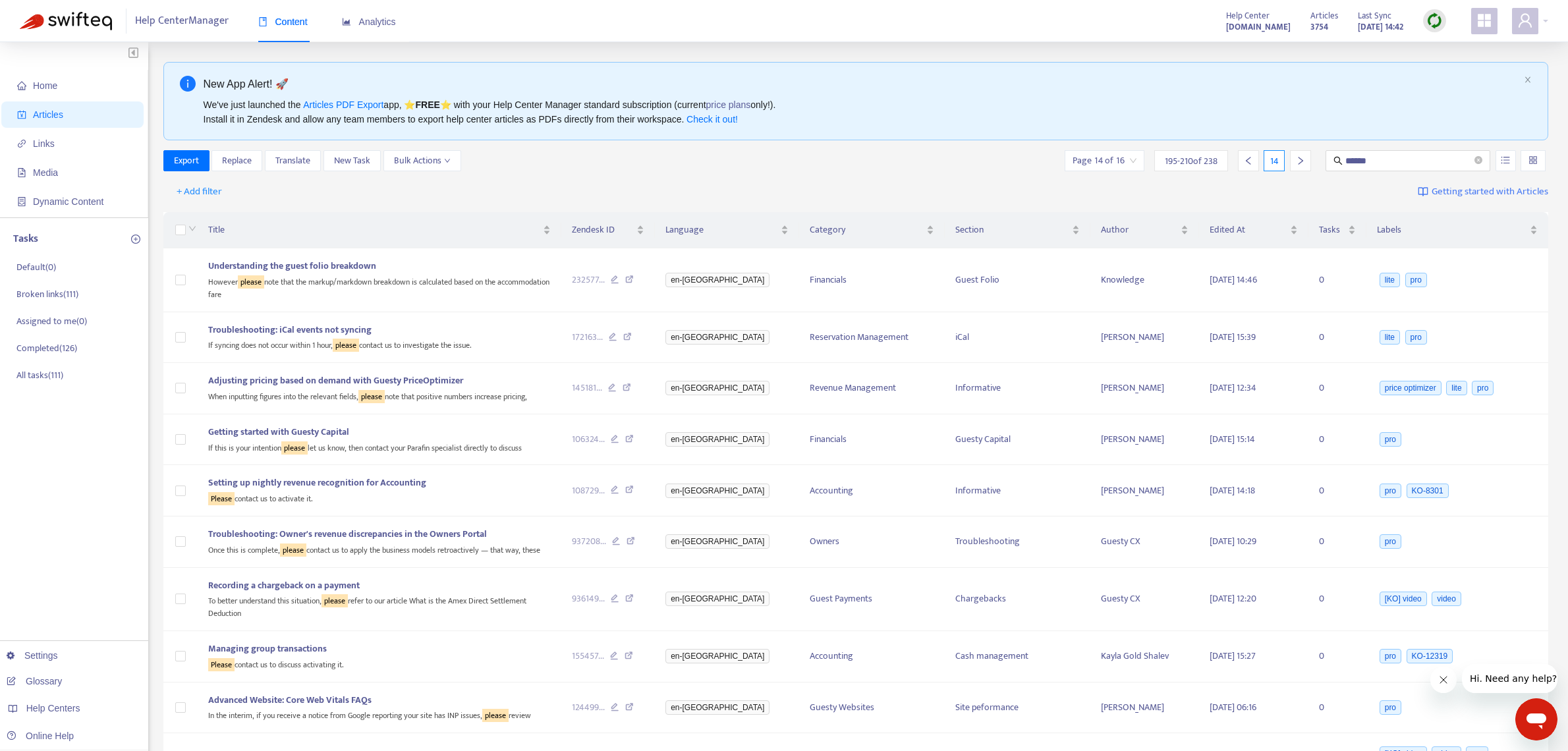
click at [1308, 160] on div at bounding box center [1300, 160] width 21 height 21
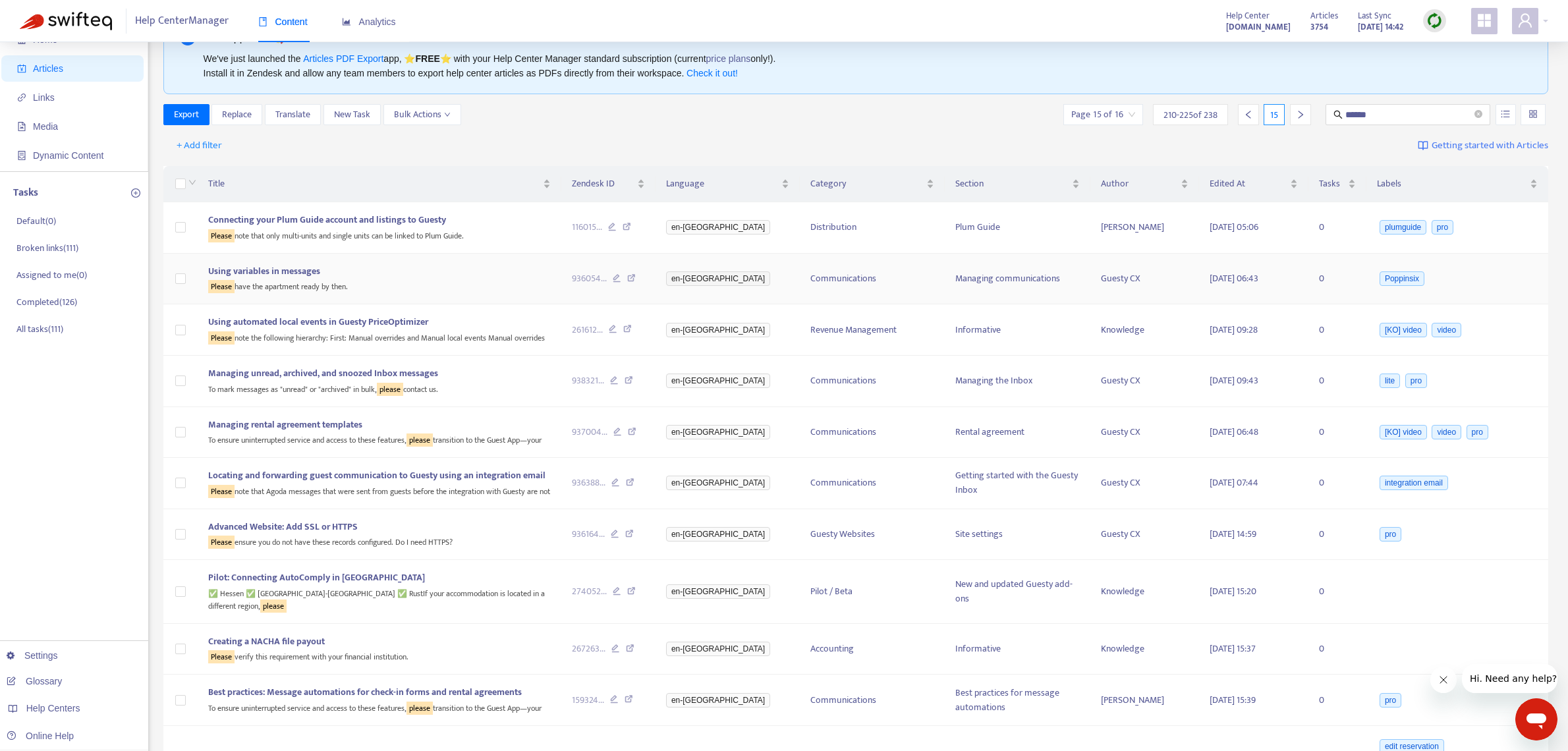
scroll to position [51, 0]
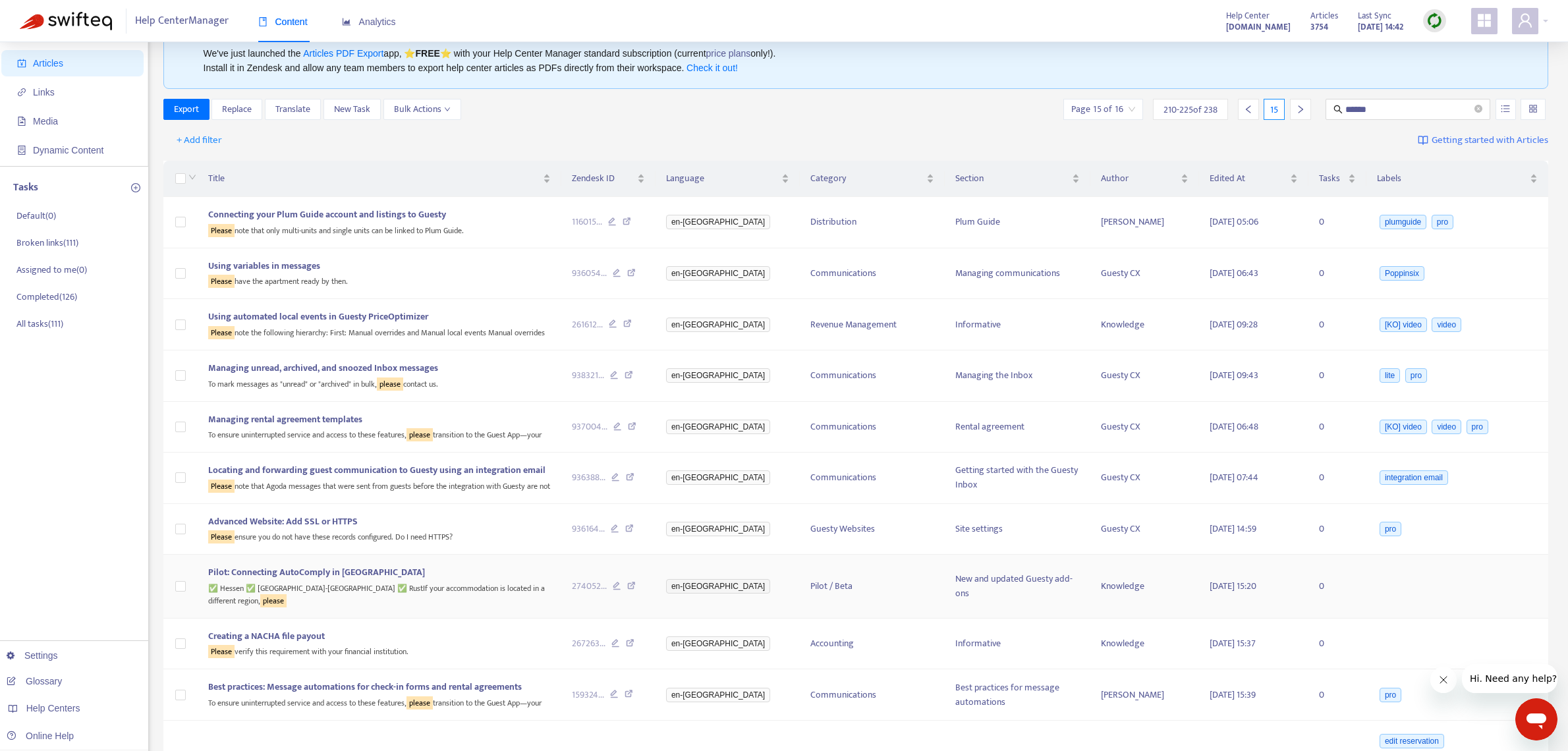
click at [355, 576] on span "Pilot: Connecting AutoComply in [GEOGRAPHIC_DATA]" at bounding box center [316, 572] width 217 height 15
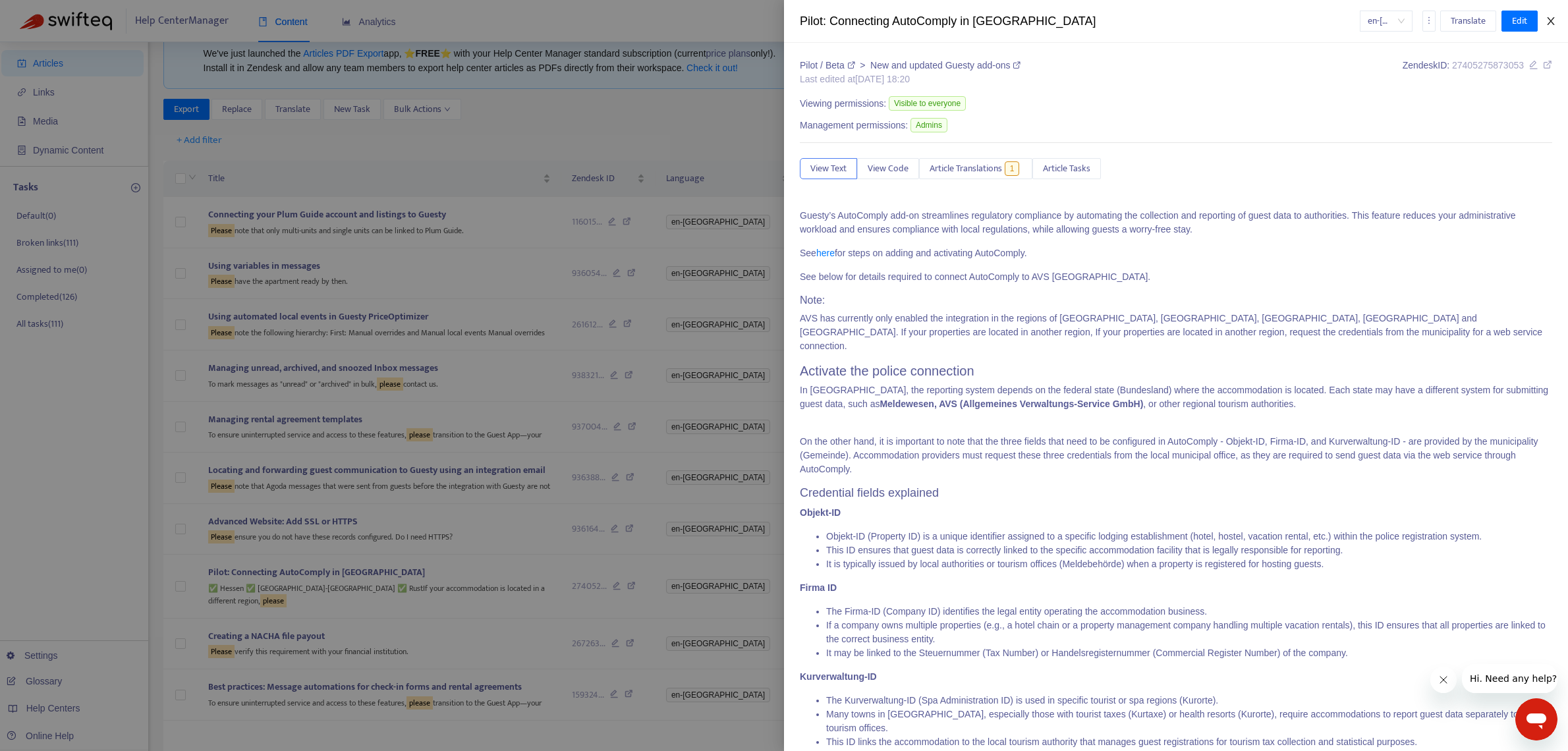
click at [1549, 18] on icon "close" at bounding box center [1550, 21] width 7 height 8
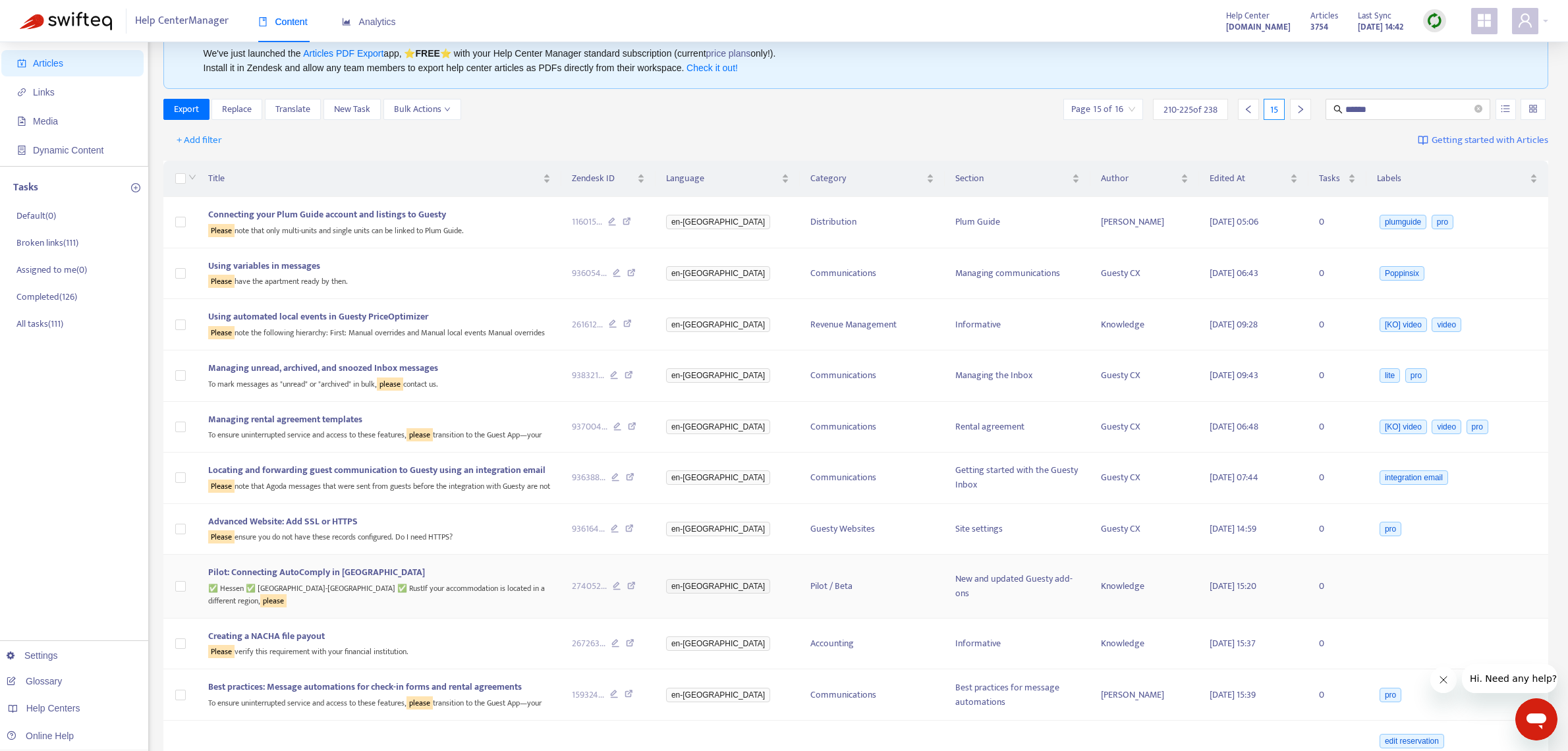
click at [636, 584] on icon at bounding box center [632, 587] width 9 height 12
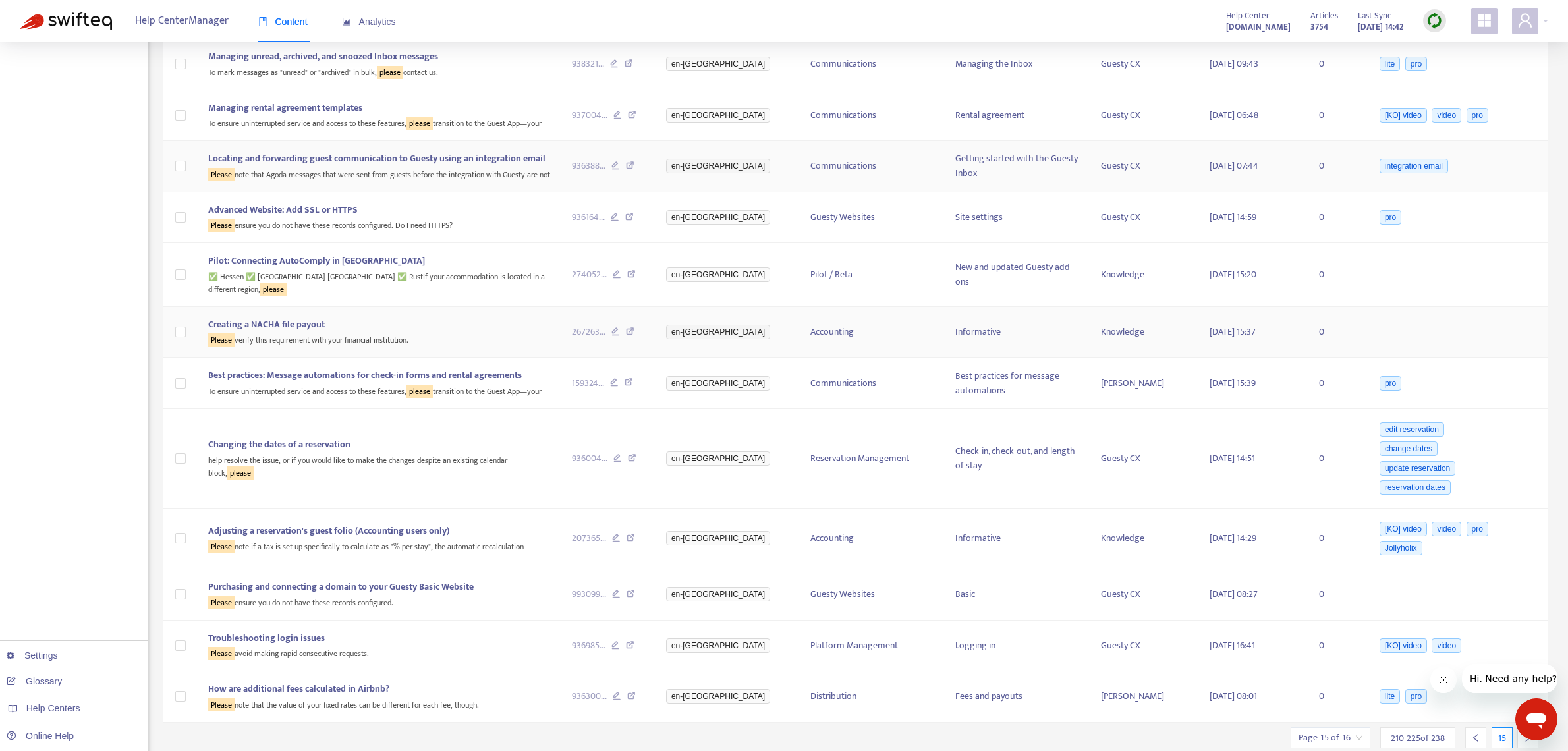
scroll to position [362, 0]
click at [634, 645] on icon at bounding box center [630, 648] width 9 height 12
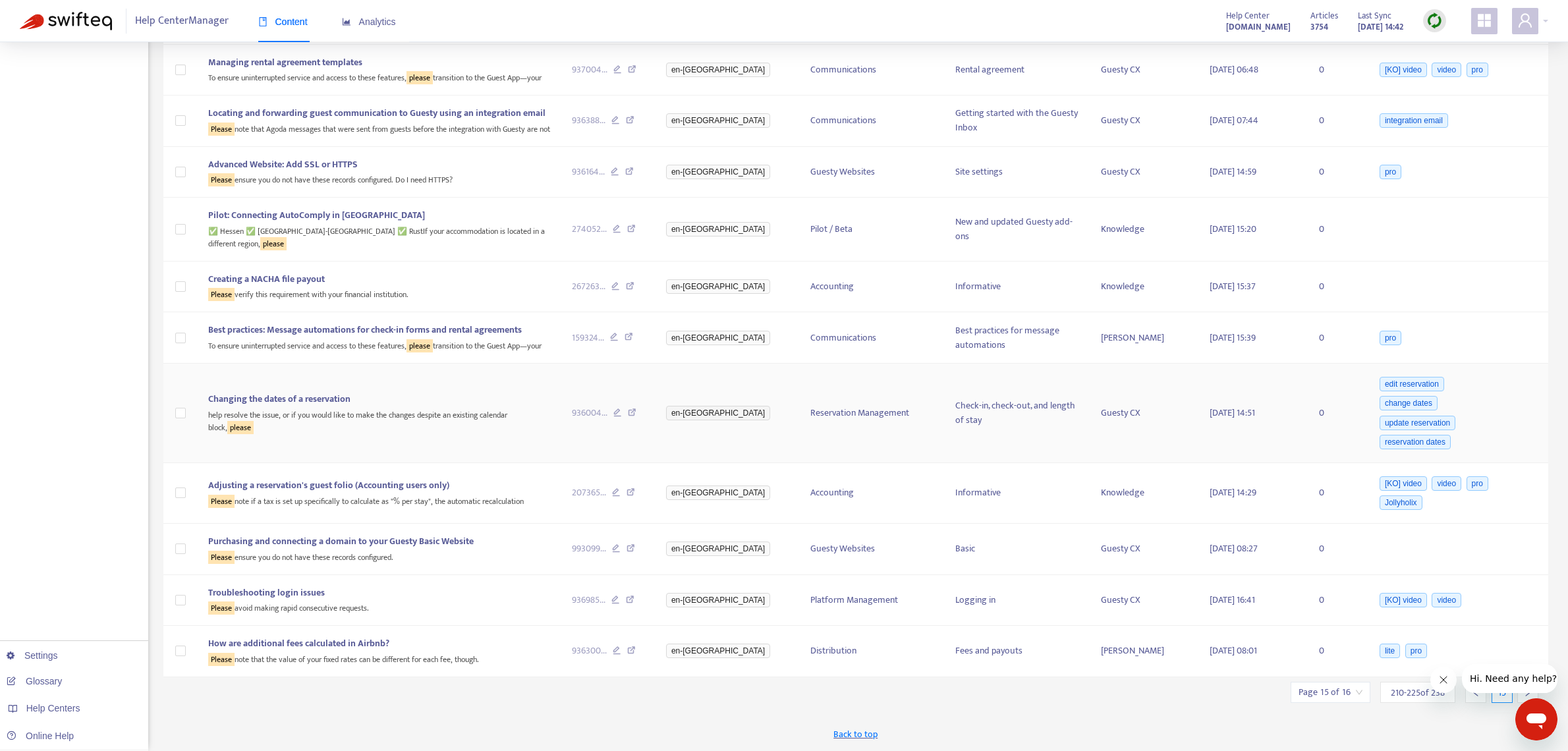
scroll to position [0, 0]
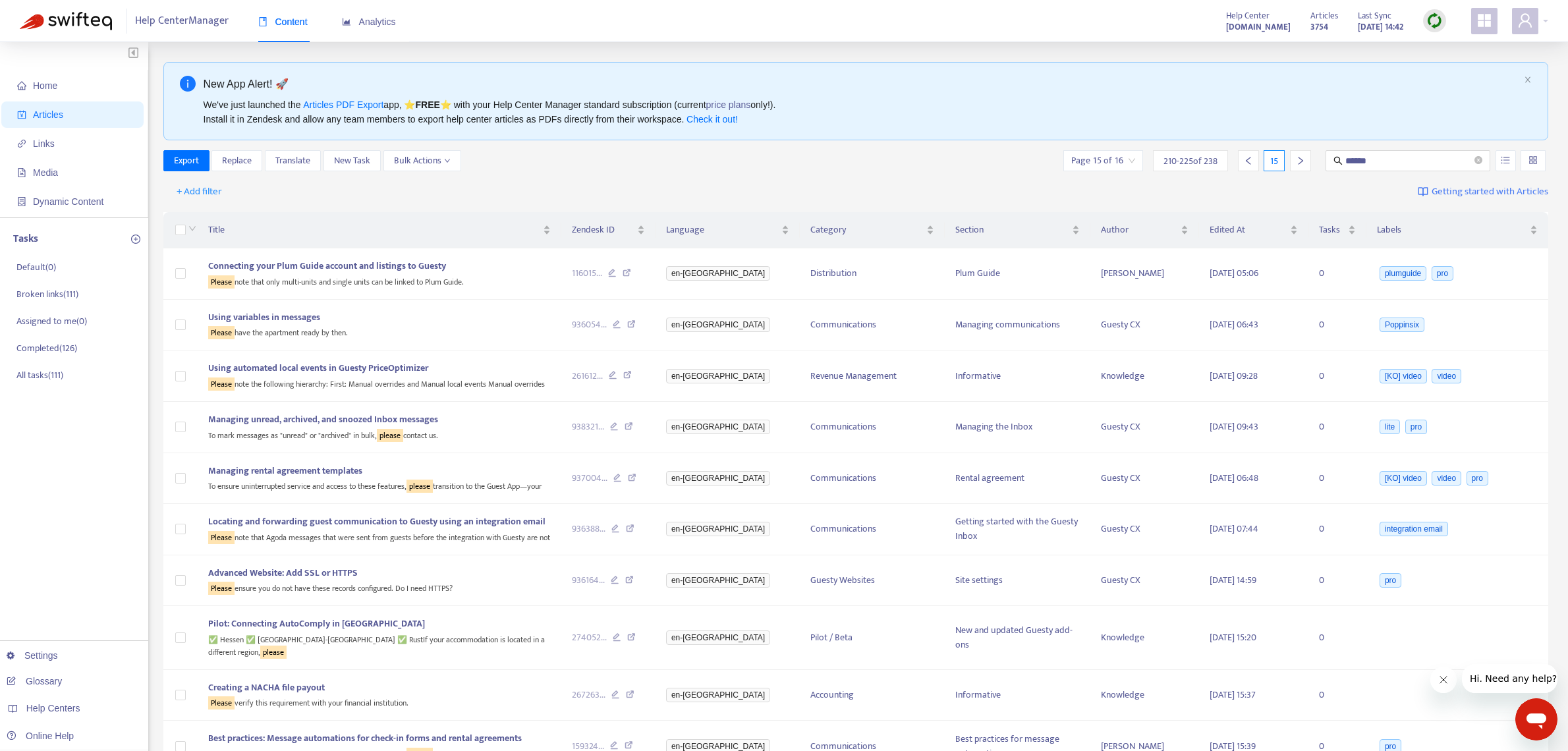
click at [1299, 166] on div at bounding box center [1300, 160] width 21 height 21
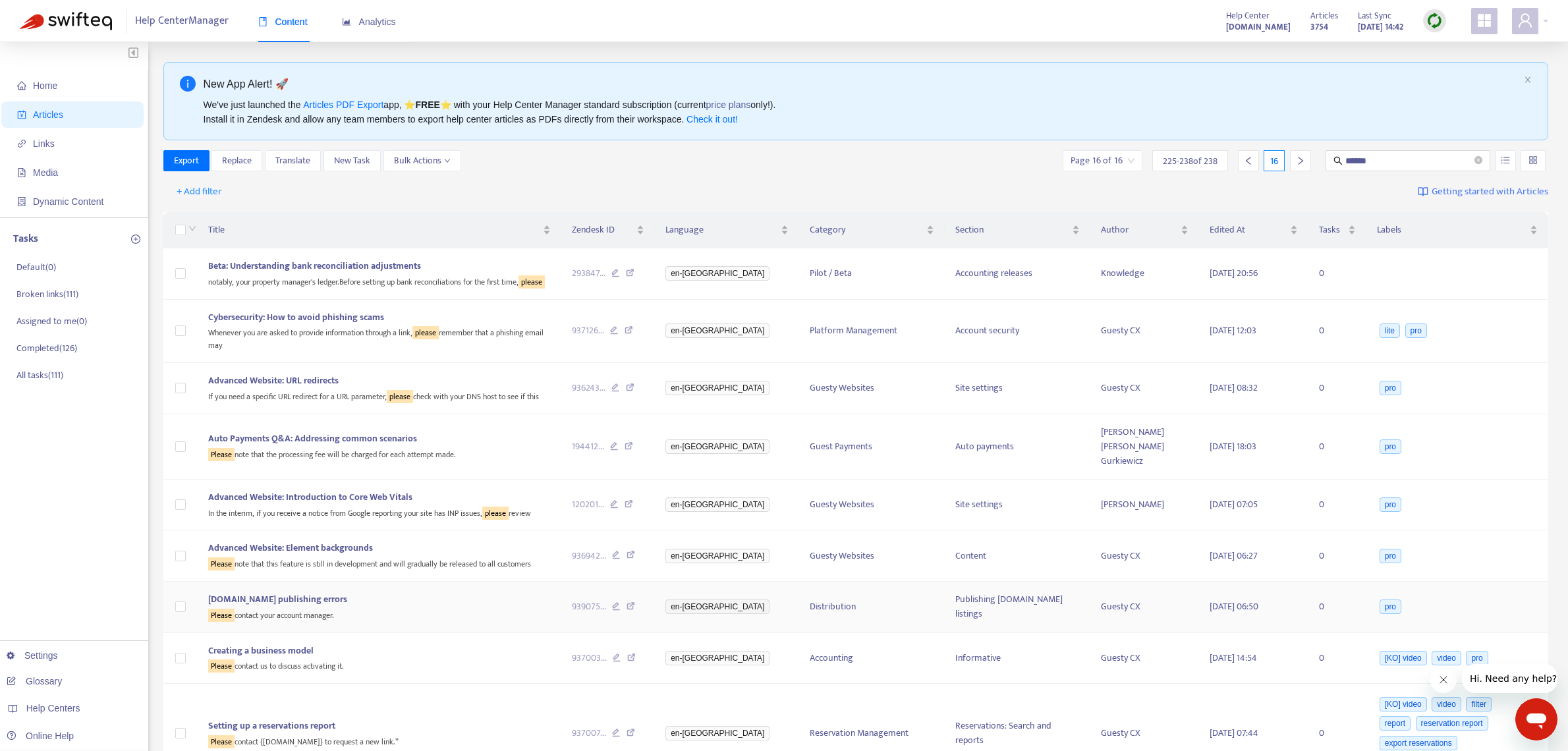
click at [635, 602] on icon at bounding box center [631, 608] width 9 height 12
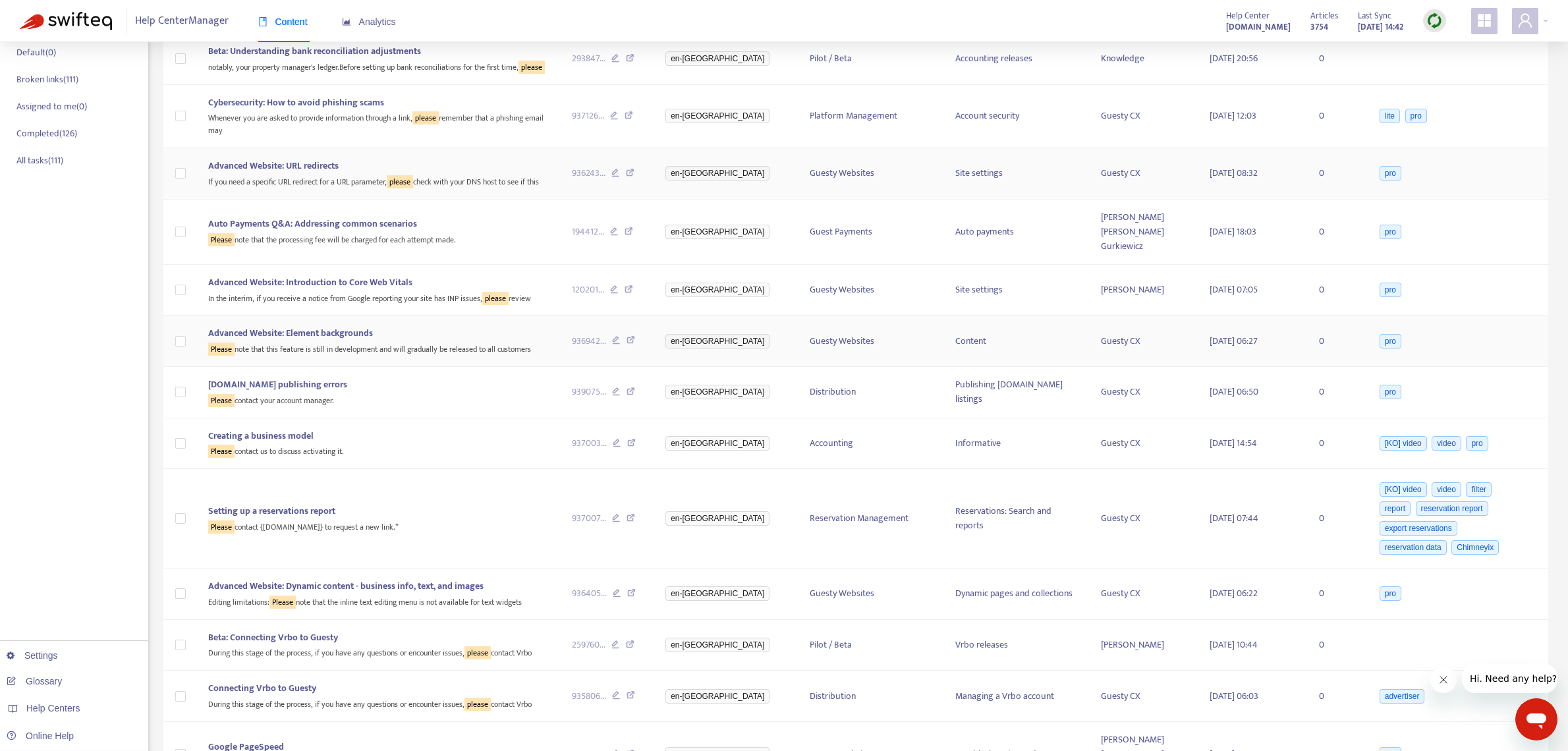
scroll to position [216, 0]
click at [634, 639] on icon at bounding box center [630, 646] width 9 height 12
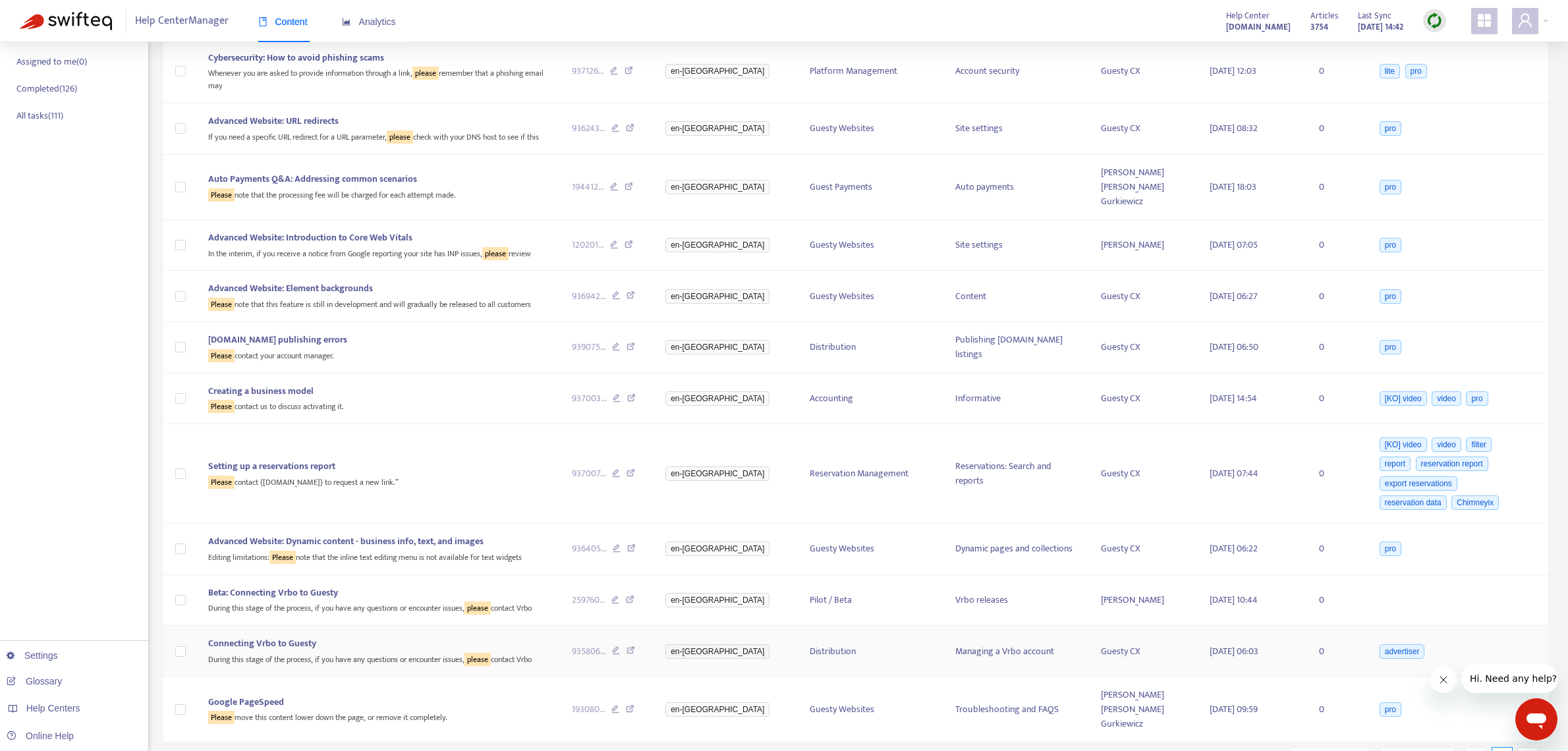
click at [635, 646] on icon at bounding box center [631, 652] width 9 height 12
